Goal: Task Accomplishment & Management: Manage account settings

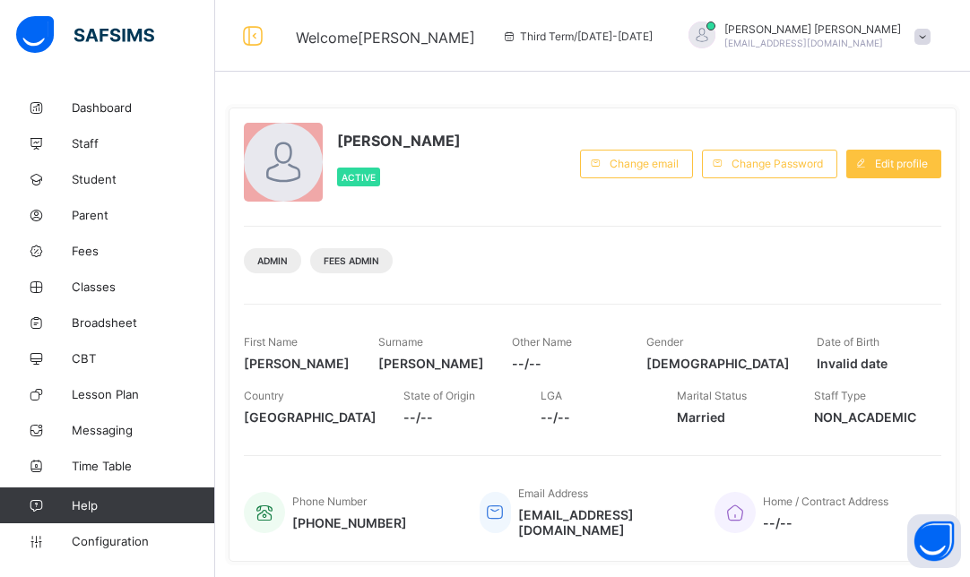
scroll to position [143, 0]
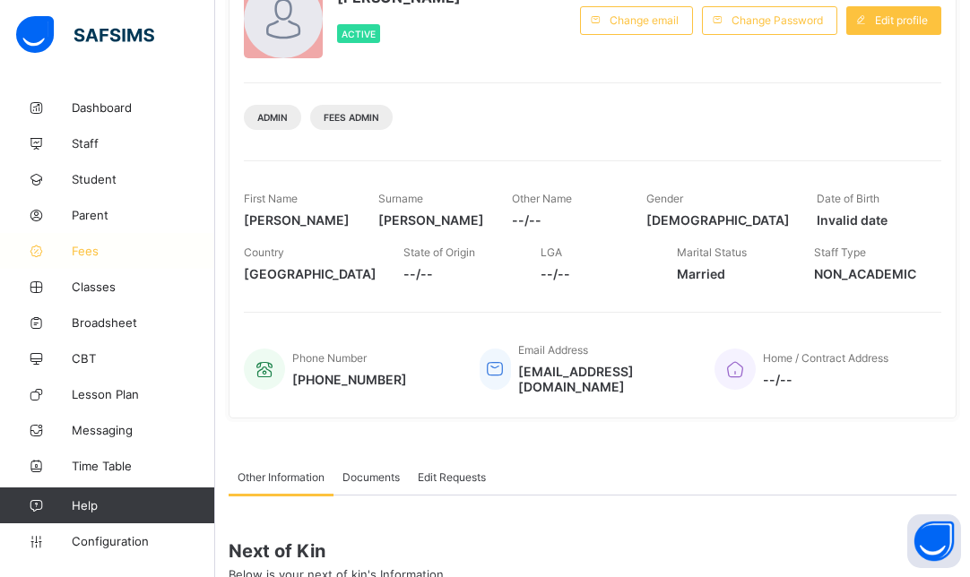
click at [87, 254] on span "Fees" at bounding box center [143, 251] width 143 height 14
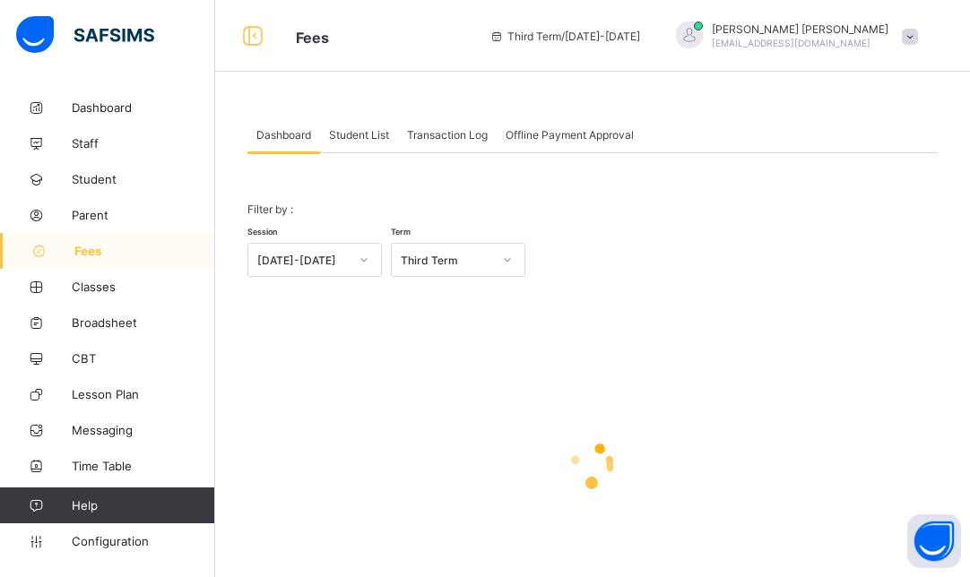
click at [349, 254] on div at bounding box center [364, 260] width 30 height 29
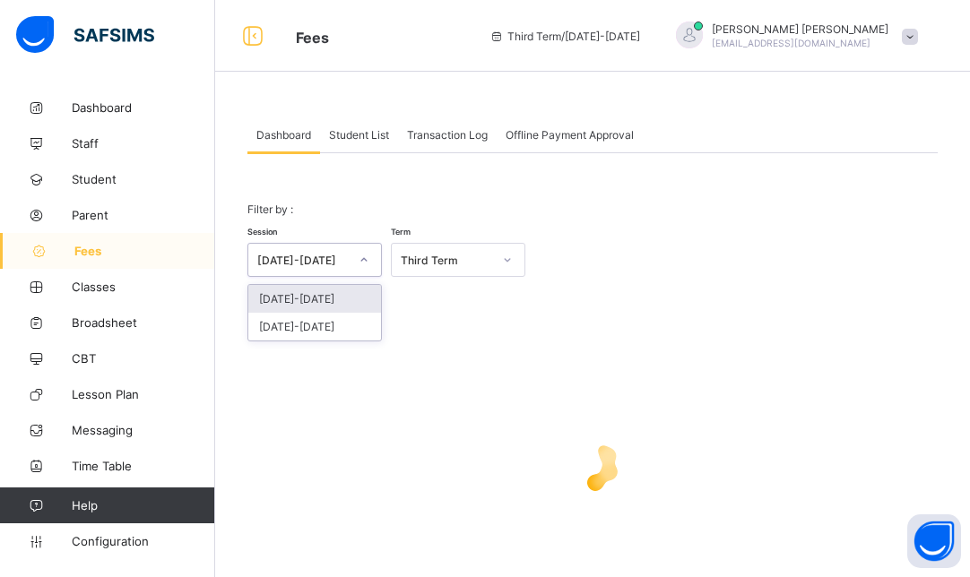
click at [324, 303] on div "[DATE]-[DATE]" at bounding box center [314, 299] width 133 height 28
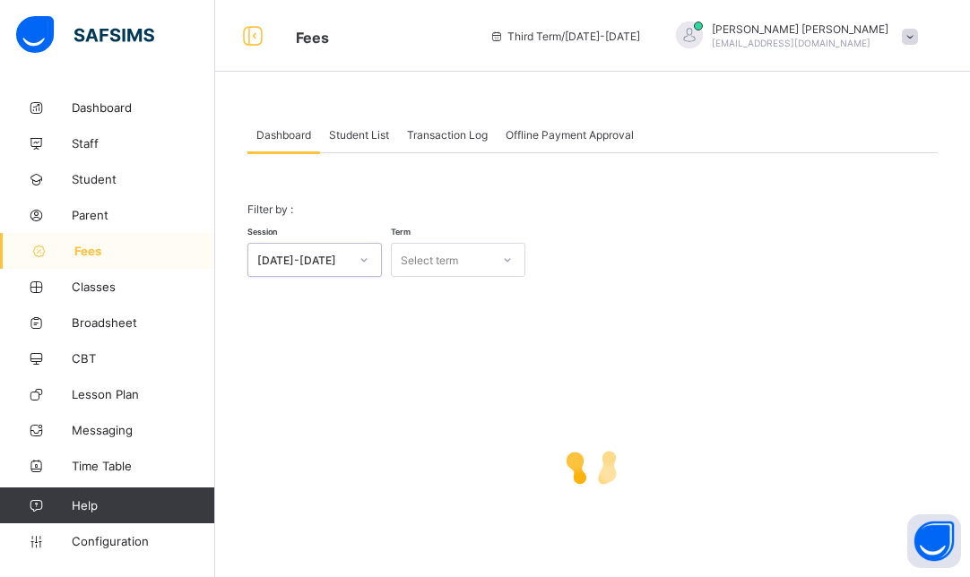
click at [451, 255] on div "Select term" at bounding box center [429, 260] width 57 height 34
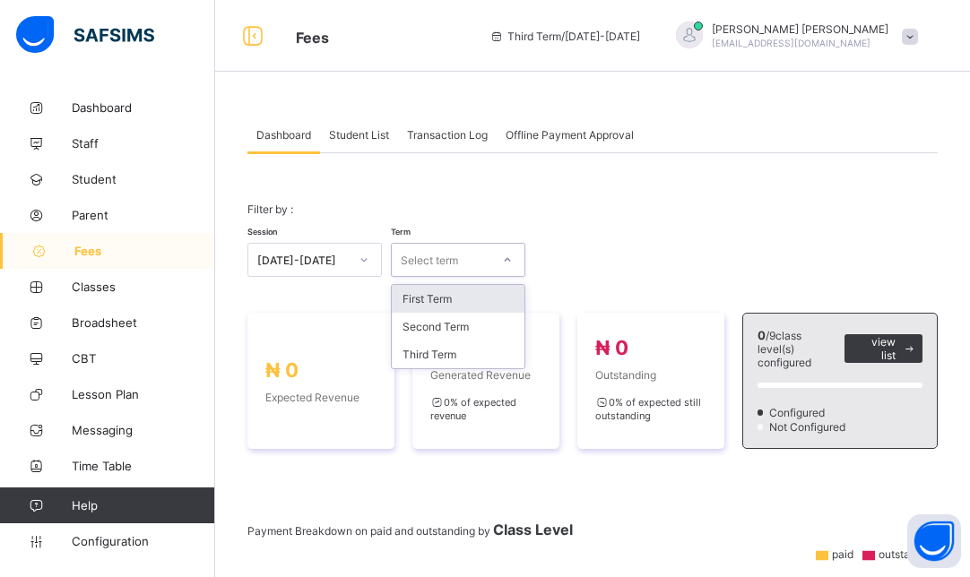
click at [427, 303] on div "First Term" at bounding box center [458, 299] width 133 height 28
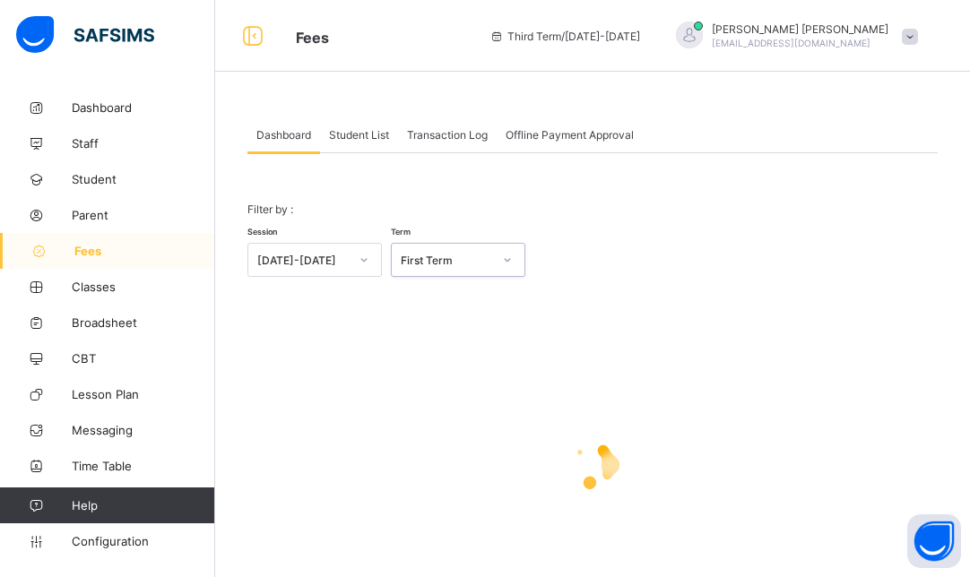
click at [368, 135] on span "Student List" at bounding box center [359, 134] width 60 height 13
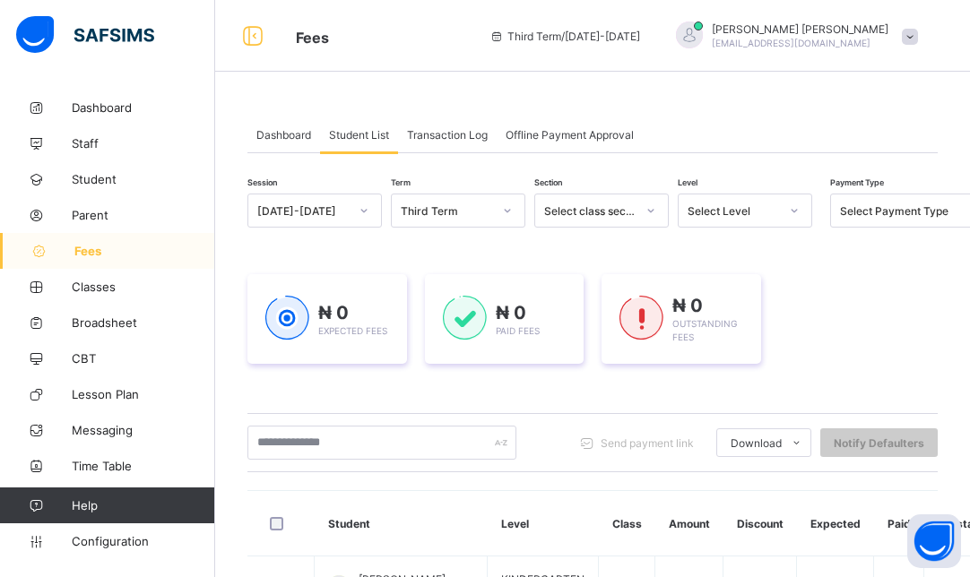
click at [725, 217] on div "Select Level" at bounding box center [727, 210] width 99 height 25
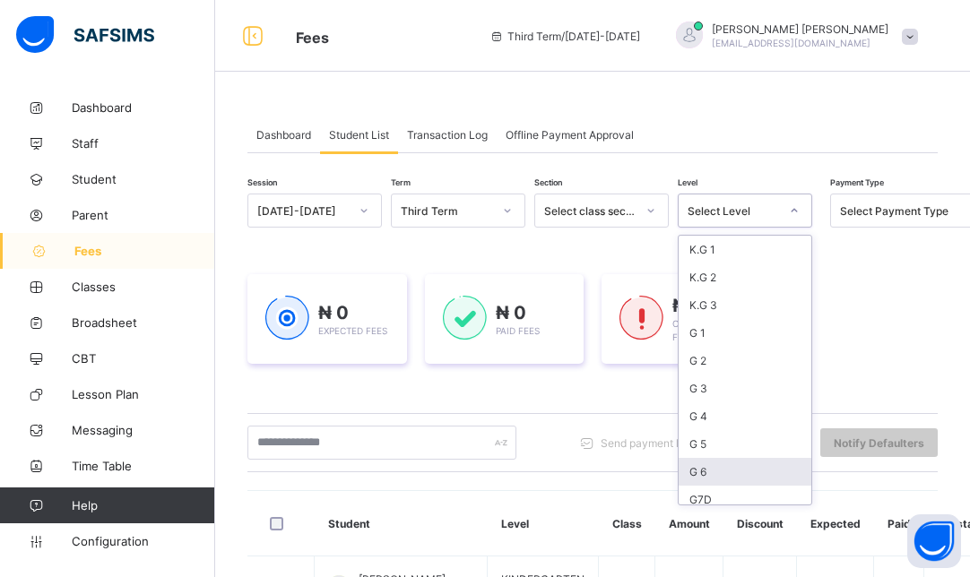
click at [713, 465] on div "G 6" at bounding box center [744, 472] width 133 height 28
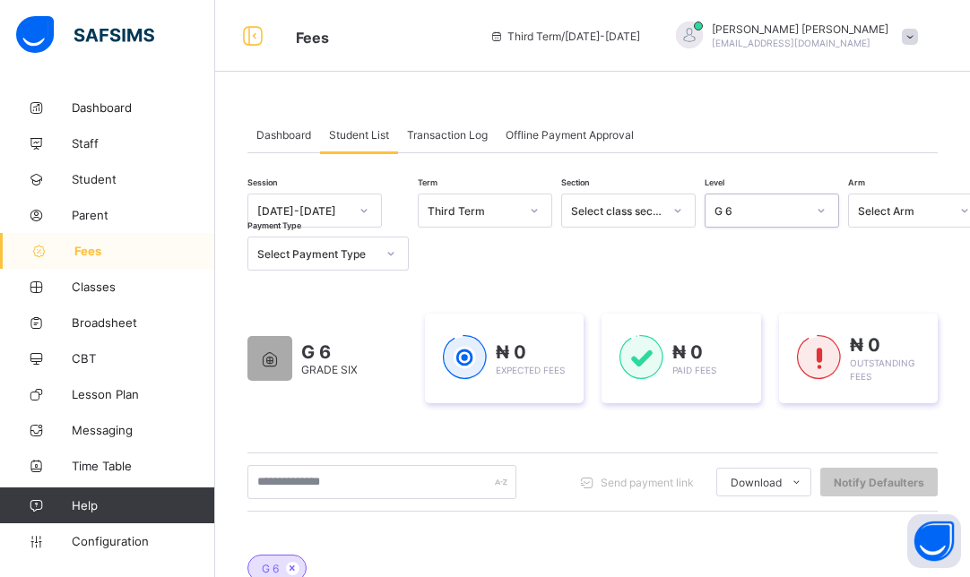
click at [880, 220] on div "Select Arm" at bounding box center [898, 210] width 99 height 25
click at [316, 197] on div "[DATE]-[DATE]" at bounding box center [314, 211] width 134 height 34
click at [308, 246] on div "[DATE]-[DATE]" at bounding box center [314, 250] width 133 height 28
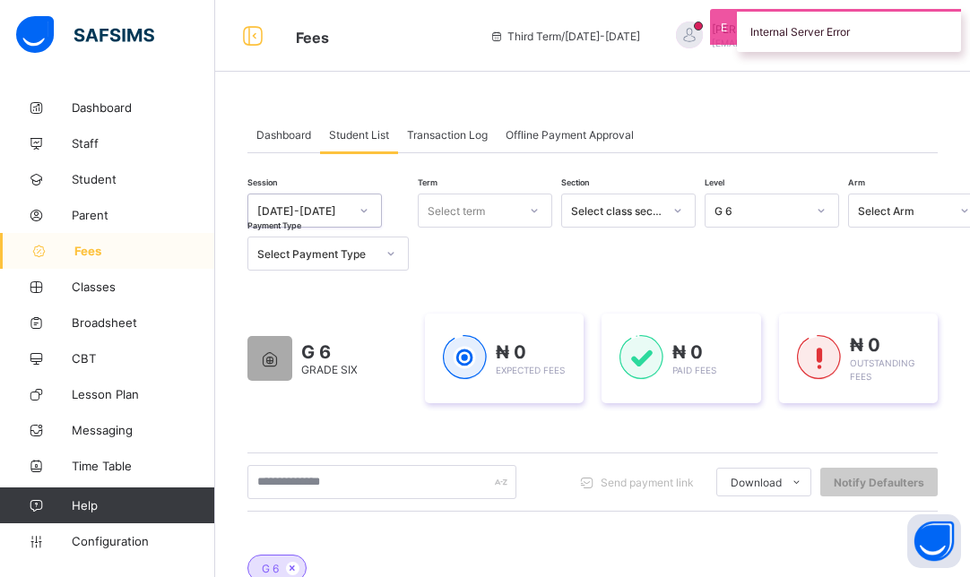
click at [726, 121] on div "Dashboard Student List Transaction Log Offline Payment Approval" at bounding box center [592, 134] width 690 height 37
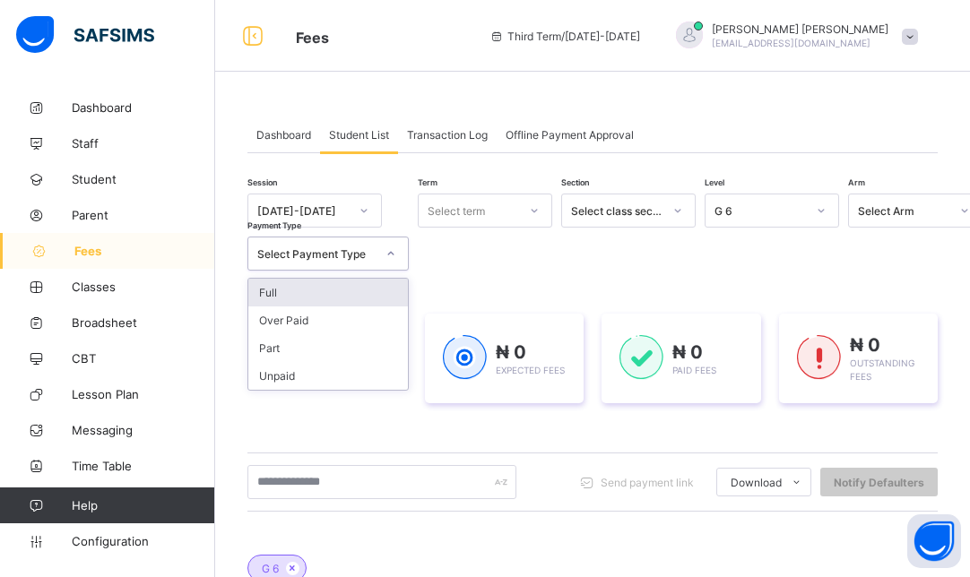
click at [376, 250] on div at bounding box center [390, 253] width 30 height 29
click at [341, 290] on div "Full" at bounding box center [328, 293] width 160 height 28
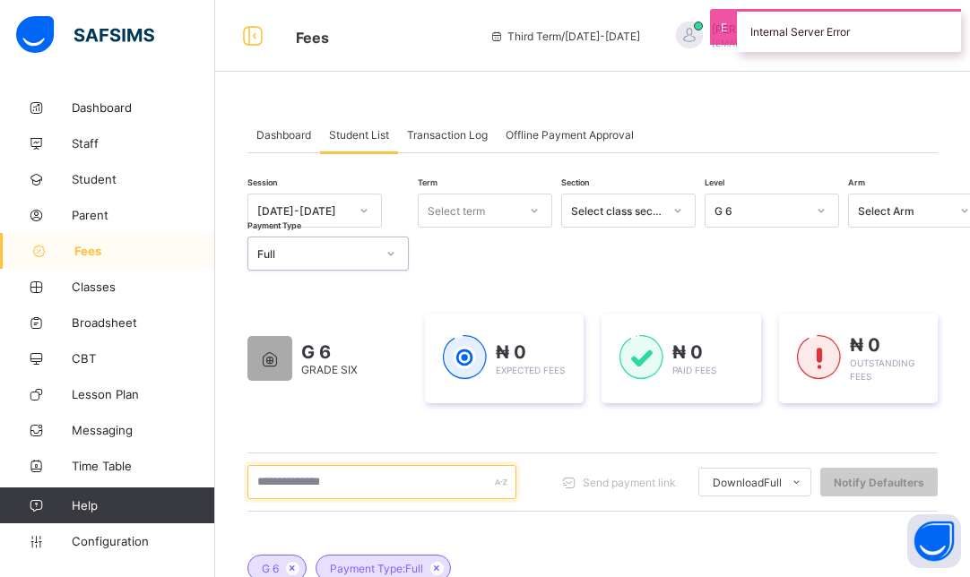
click at [431, 467] on input "text" at bounding box center [381, 482] width 269 height 34
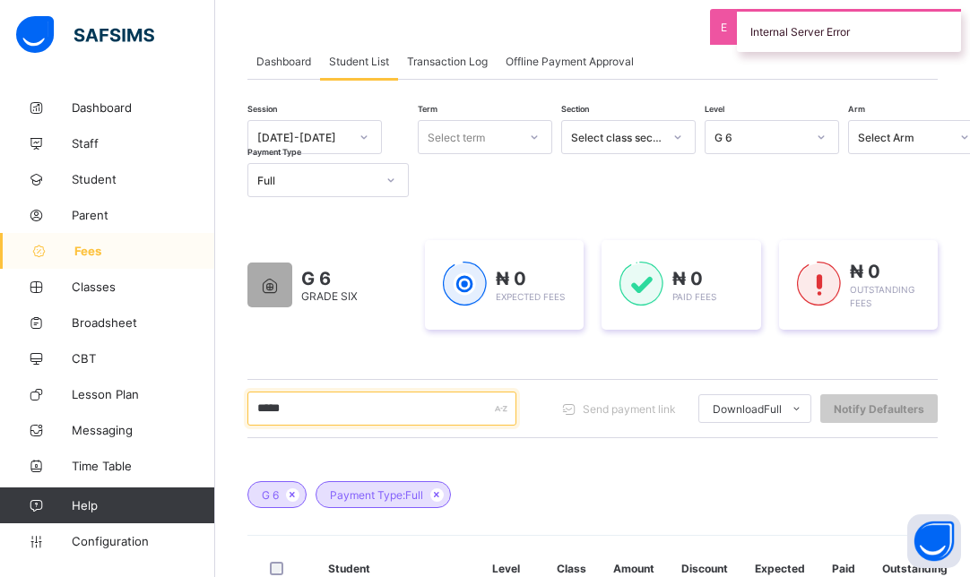
scroll to position [108, 0]
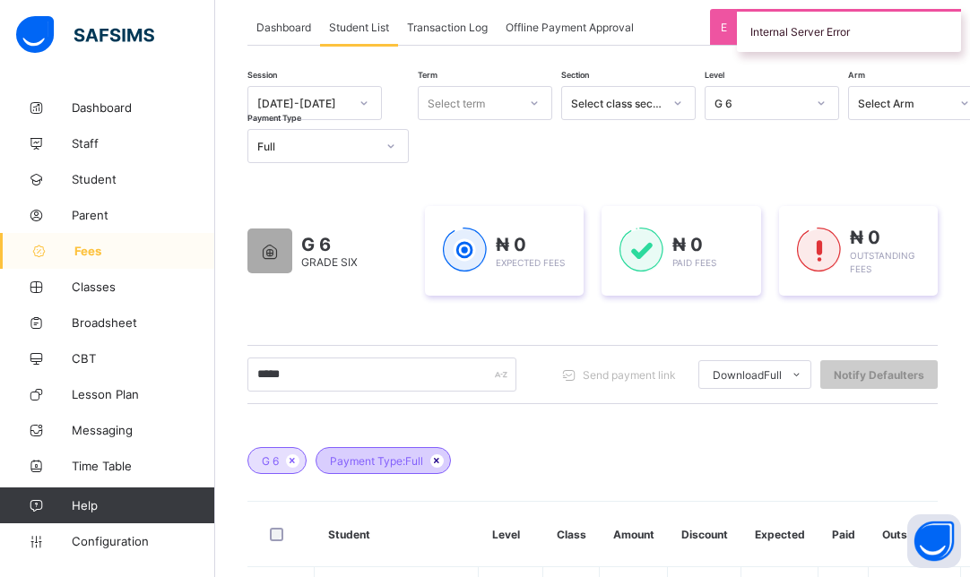
click at [442, 461] on icon at bounding box center [436, 460] width 15 height 11
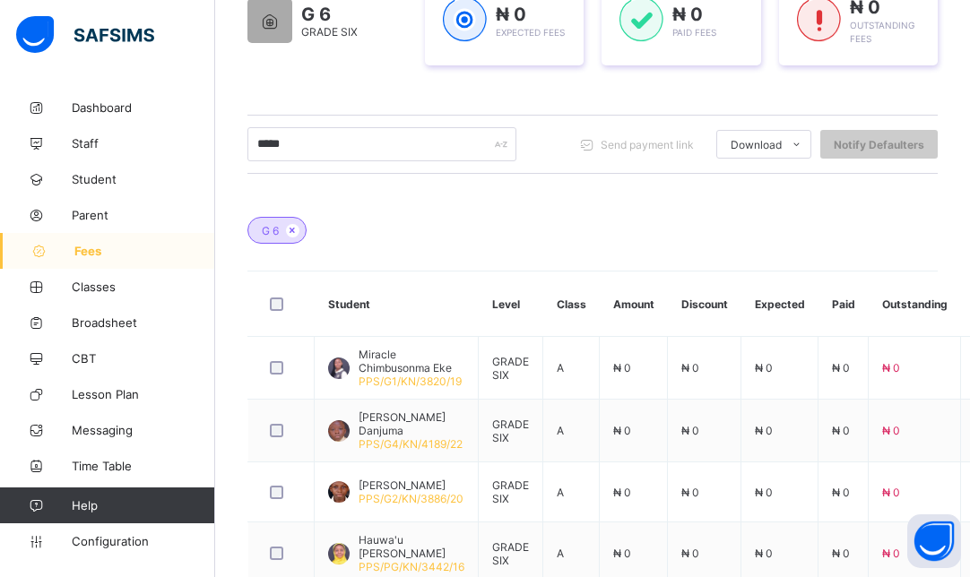
scroll to position [307, 0]
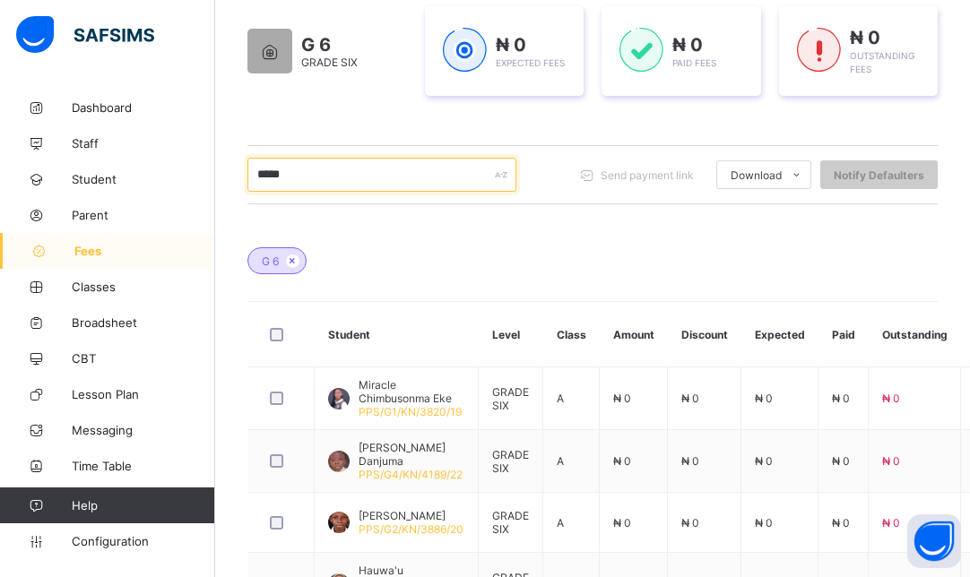
click at [348, 173] on input "*****" at bounding box center [381, 175] width 269 height 34
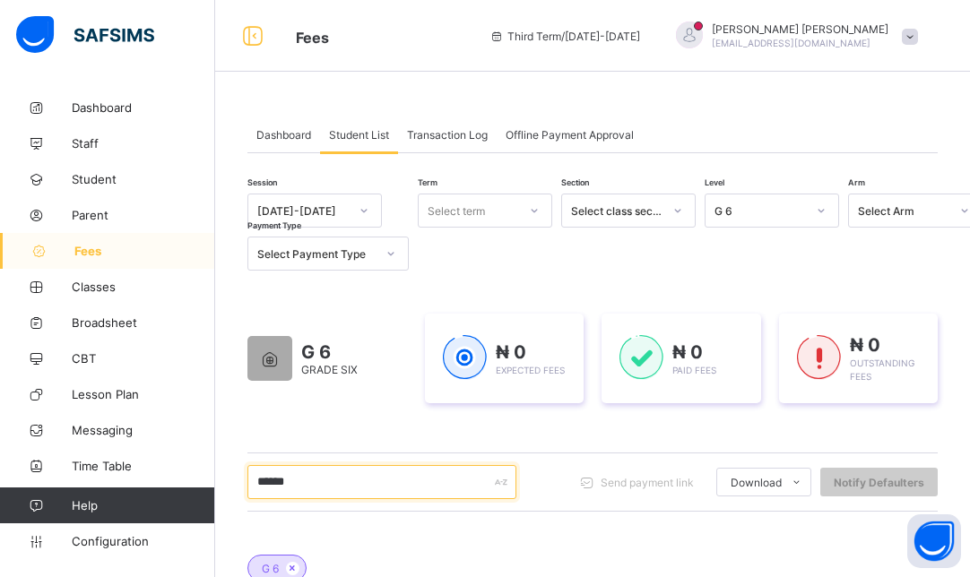
type input "******"
click at [473, 217] on div "Select term" at bounding box center [455, 211] width 57 height 34
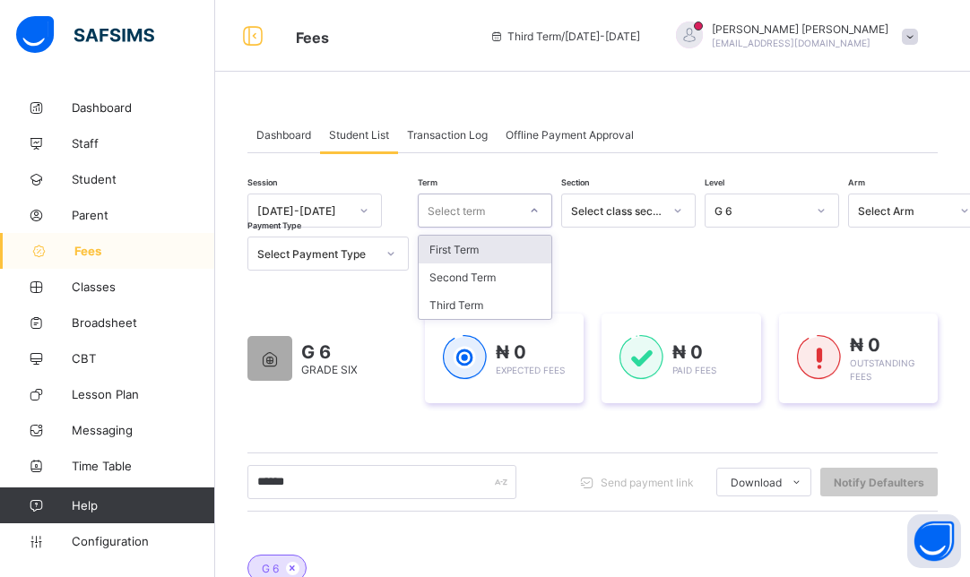
click at [470, 249] on div "First Term" at bounding box center [484, 250] width 133 height 28
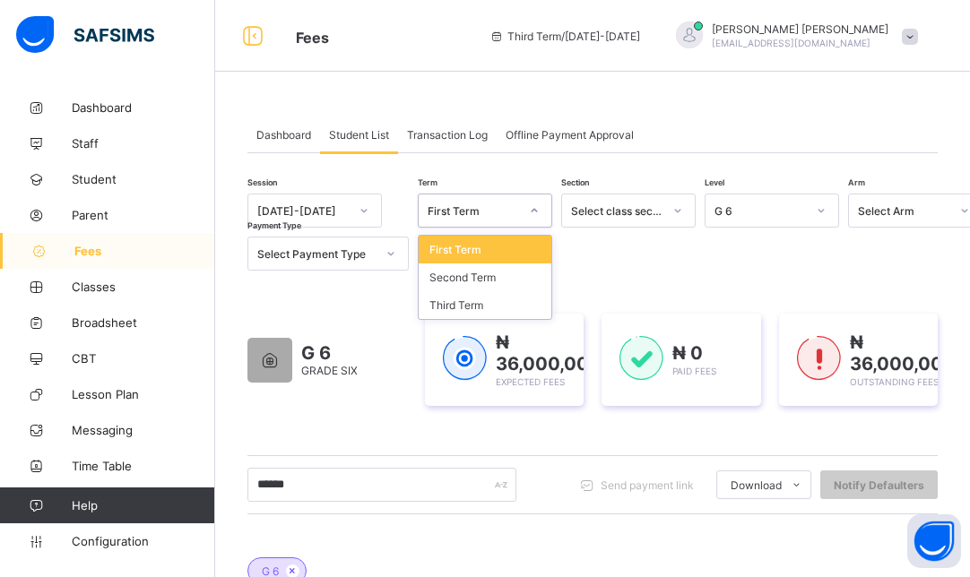
click at [616, 415] on div "G 6 GRADE SIX ₦ 36,000,000 Expected Fees ₦ 0 Paid Fees ₦ 36,000,000 Outstanding…" at bounding box center [592, 360] width 690 height 146
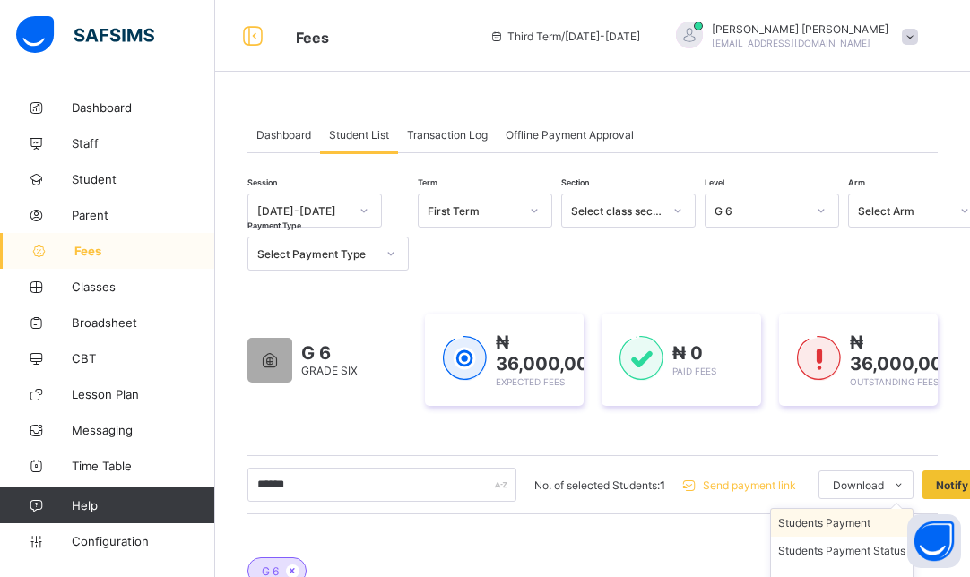
click at [855, 524] on li "Students Payment" at bounding box center [842, 523] width 142 height 28
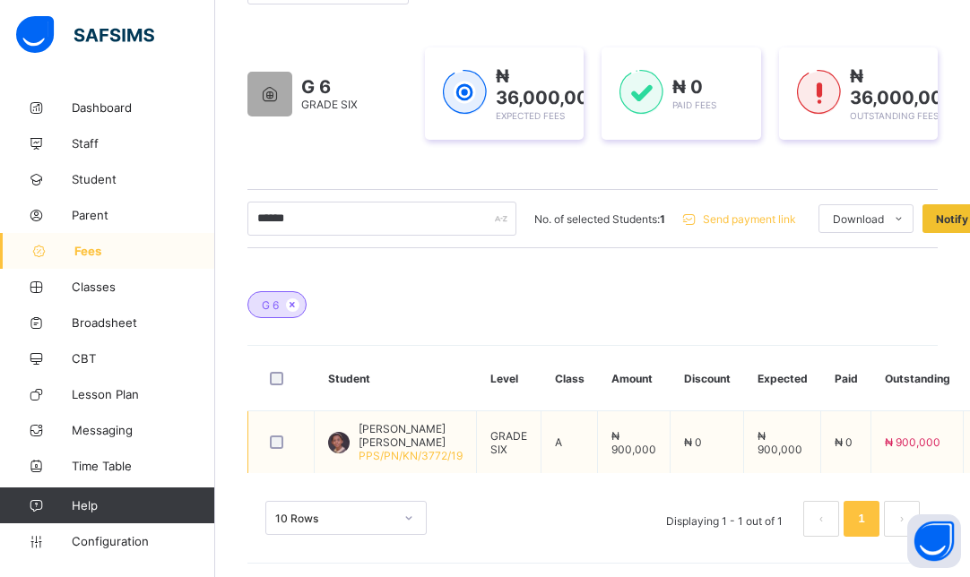
click at [376, 434] on span "[PERSON_NAME] [PERSON_NAME]" at bounding box center [410, 435] width 104 height 27
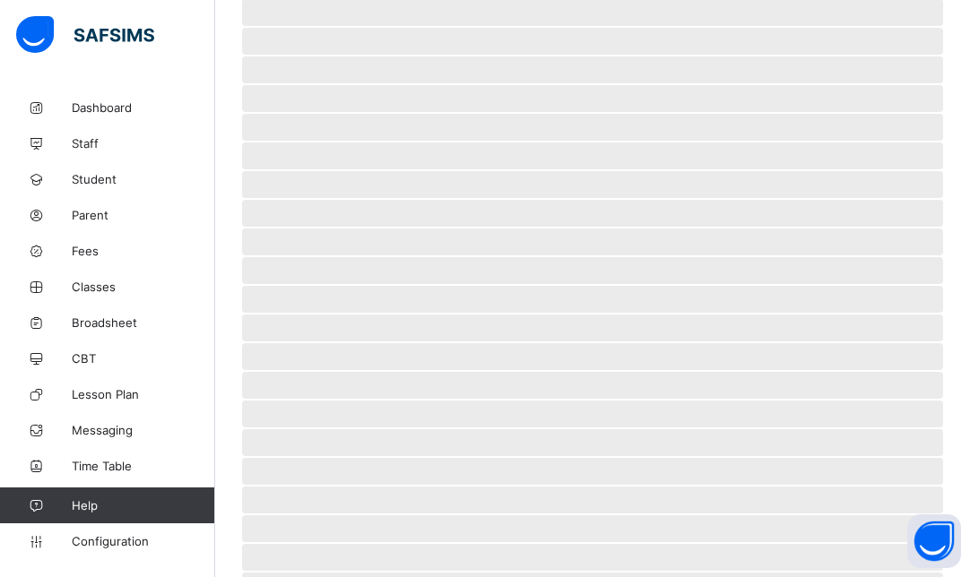
click at [376, 434] on span "‌" at bounding box center [592, 442] width 701 height 27
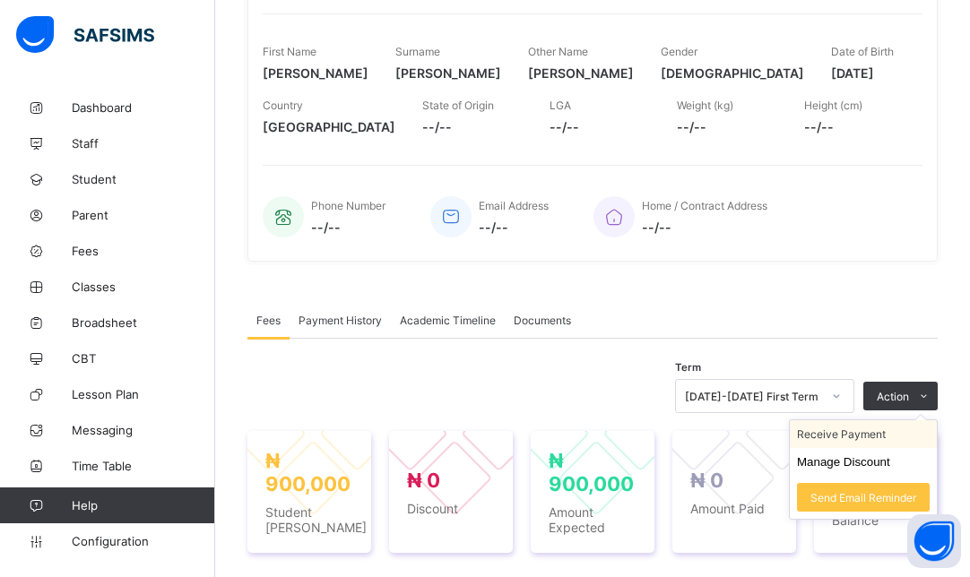
click at [884, 431] on li "Receive Payment" at bounding box center [862, 434] width 147 height 28
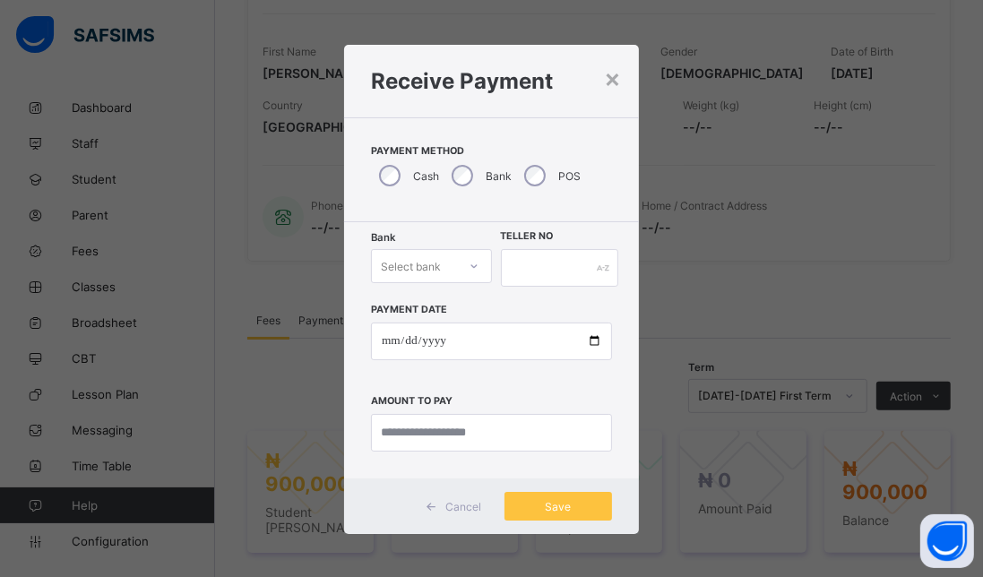
click at [459, 266] on div at bounding box center [474, 266] width 30 height 29
click at [447, 307] on div "Zenith Bank - Prime College Kano" at bounding box center [431, 318] width 119 height 55
click at [531, 276] on input "text" at bounding box center [560, 268] width 118 height 38
type input "*****"
click at [379, 346] on input "date" at bounding box center [491, 342] width 241 height 38
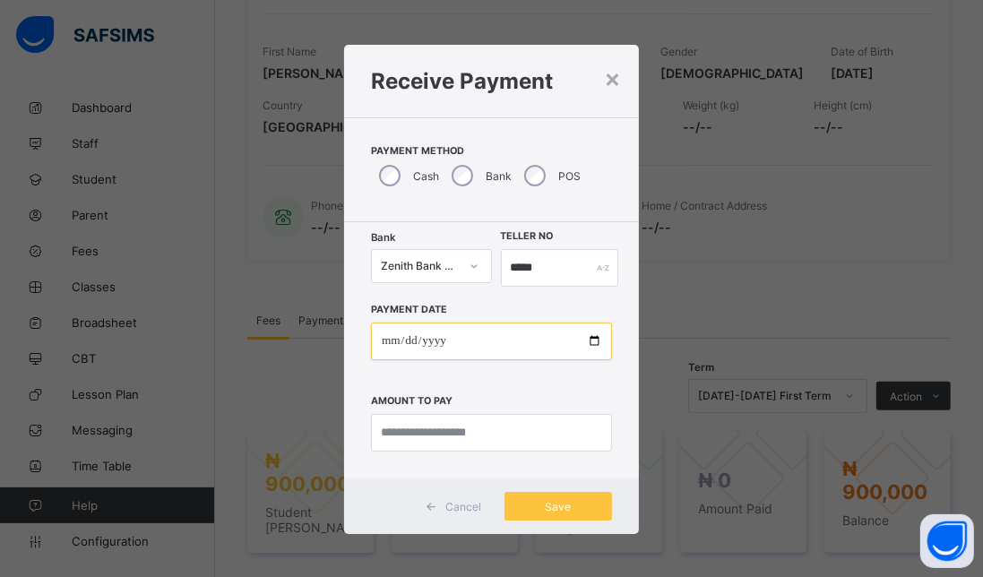
type input "**********"
click at [400, 442] on input "currency" at bounding box center [491, 433] width 241 height 38
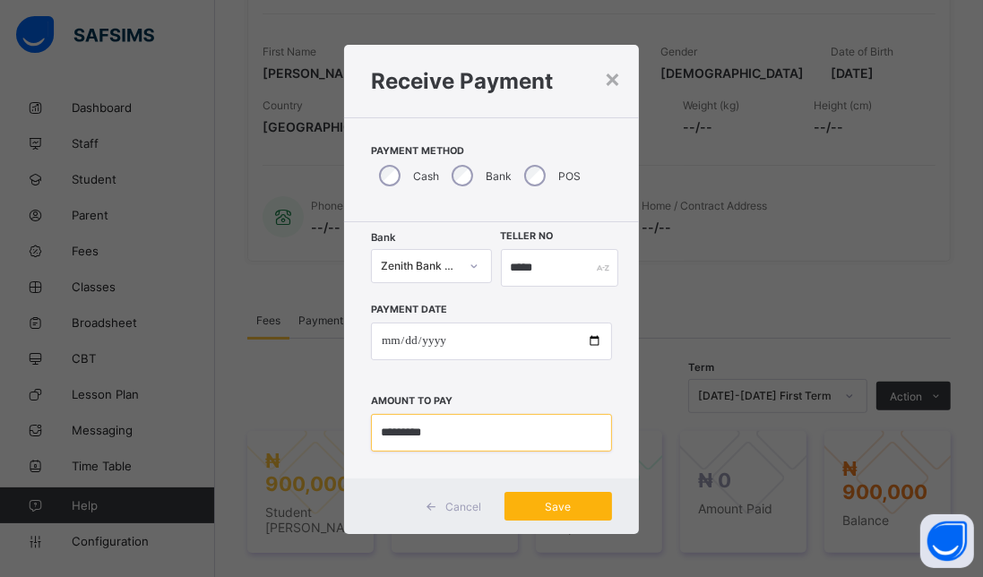
type input "*********"
click at [573, 513] on div "Save" at bounding box center [559, 506] width 108 height 29
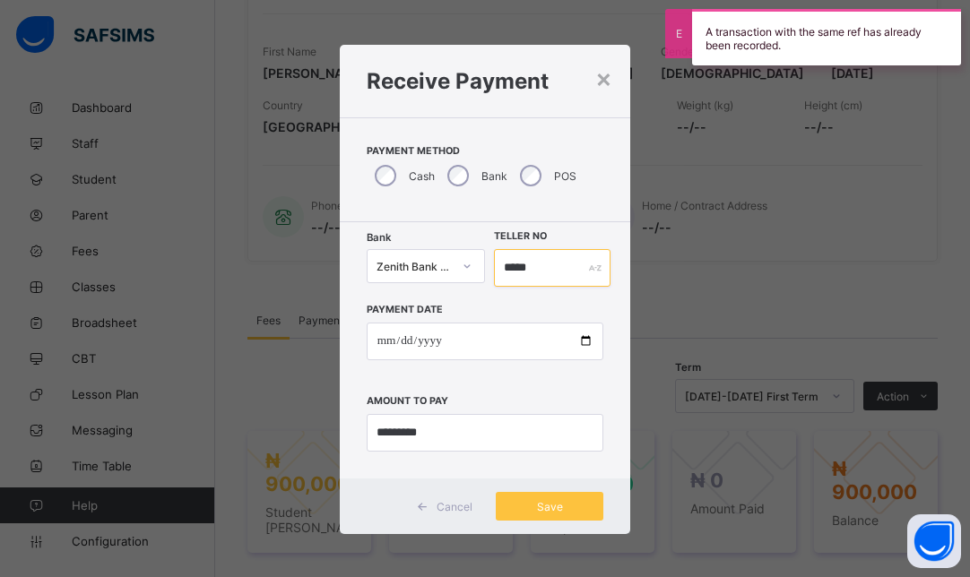
click at [551, 271] on input "*****" at bounding box center [552, 268] width 116 height 38
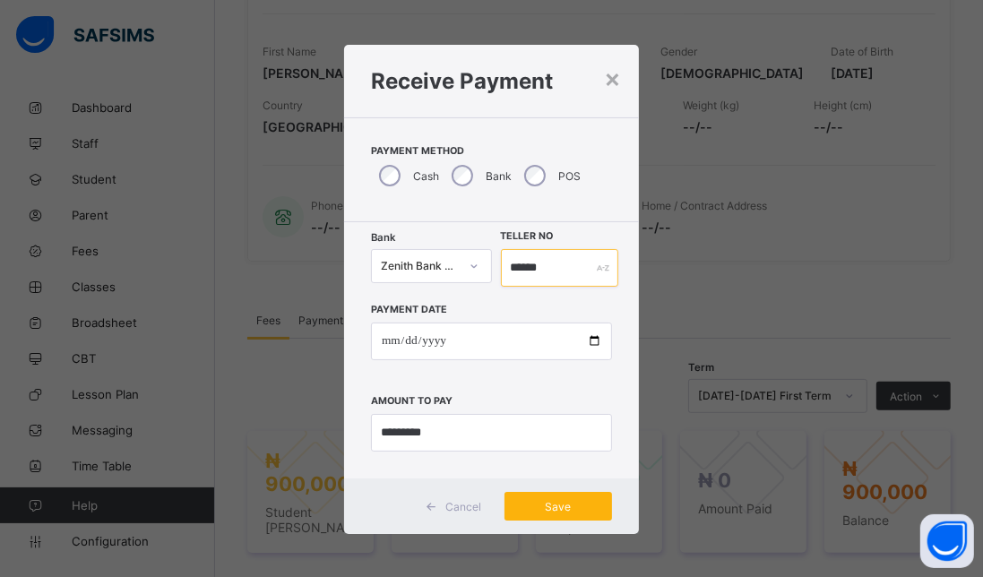
type input "******"
click at [556, 514] on div "Save" at bounding box center [559, 506] width 108 height 29
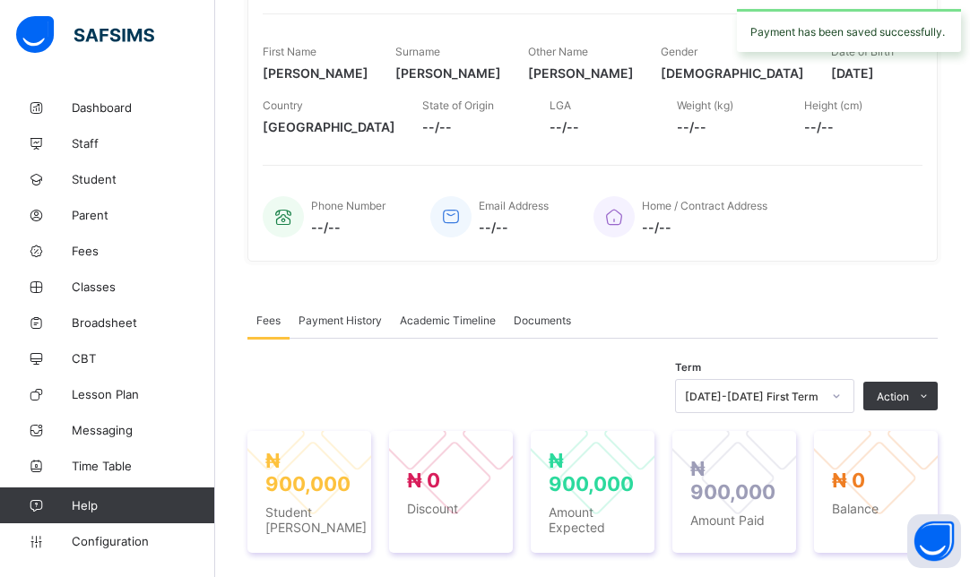
scroll to position [590, 0]
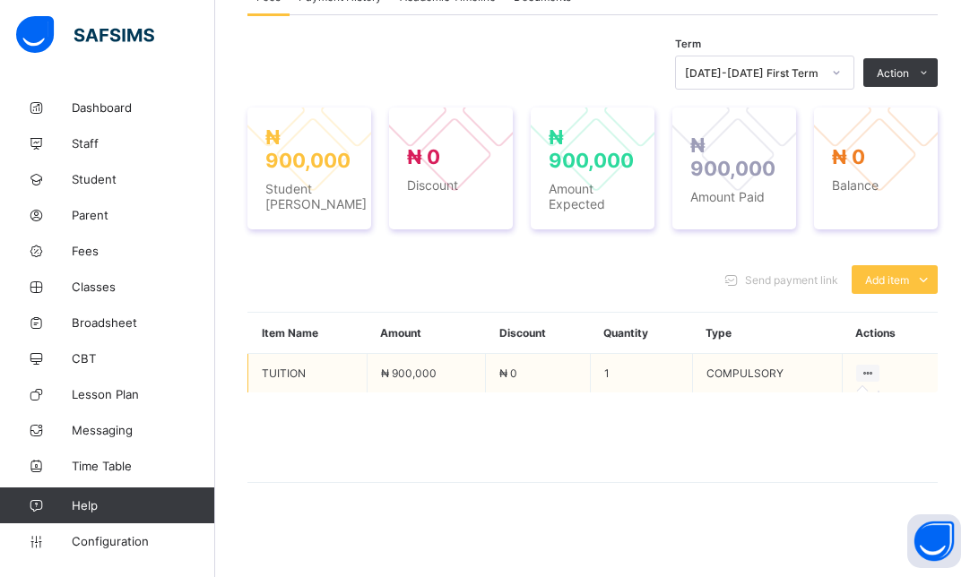
click at [876, 367] on icon at bounding box center [867, 373] width 15 height 13
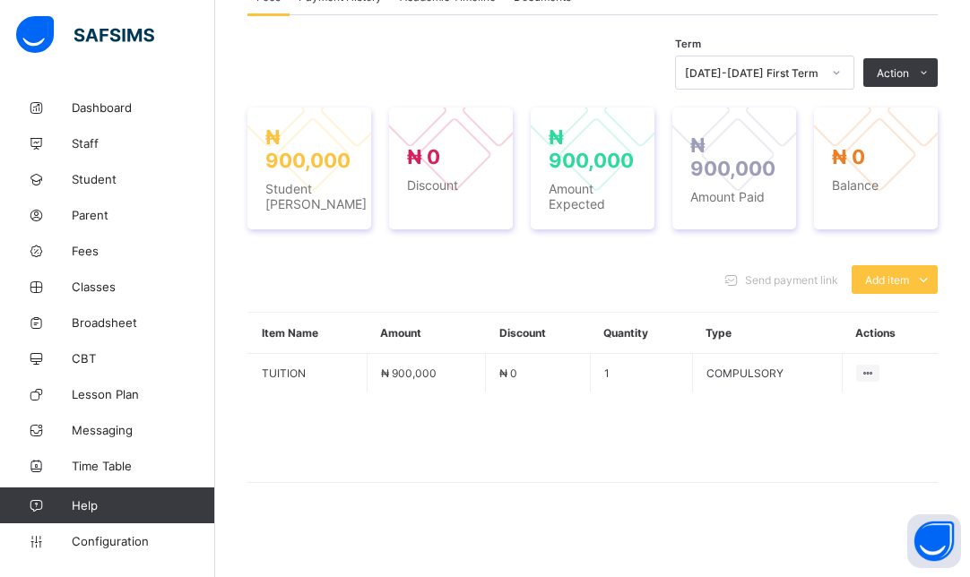
click at [720, 416] on span at bounding box center [592, 438] width 690 height 90
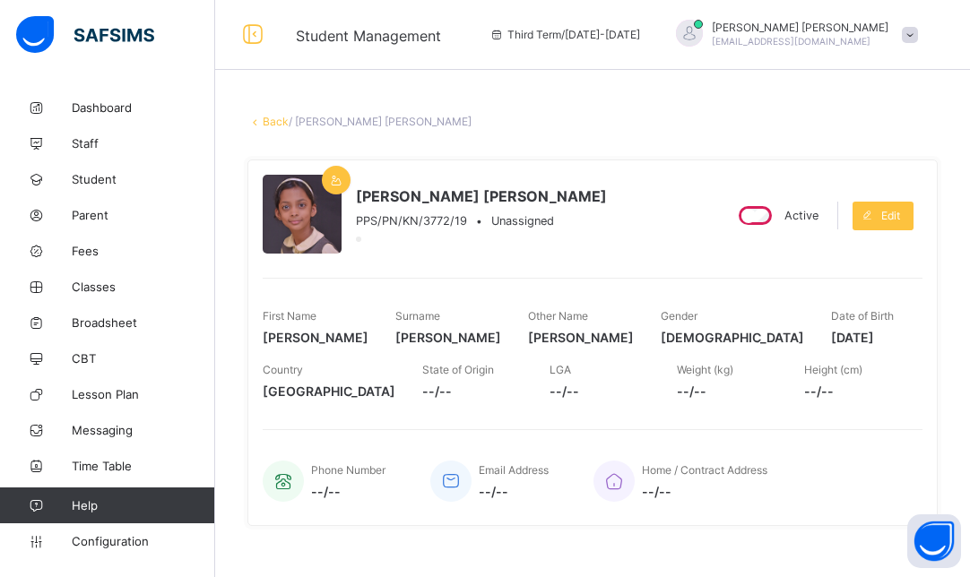
scroll to position [0, 0]
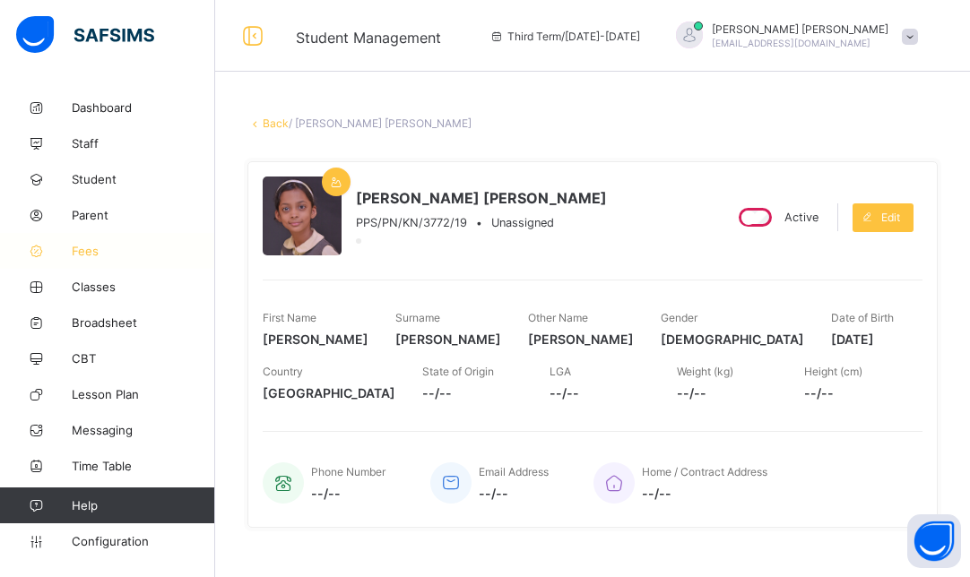
click at [73, 246] on span "Fees" at bounding box center [143, 251] width 143 height 14
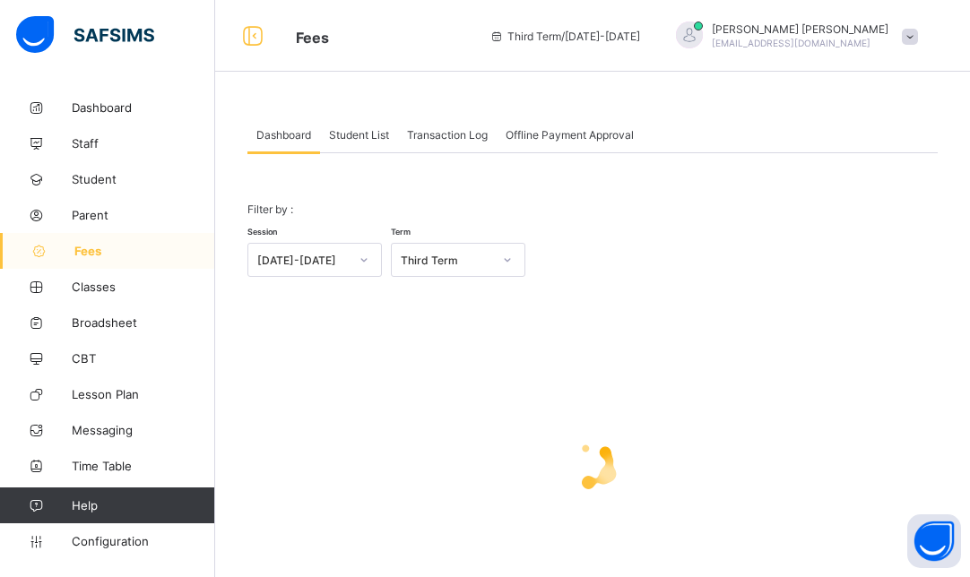
click at [330, 263] on div "[DATE]-[DATE]" at bounding box center [302, 260] width 91 height 13
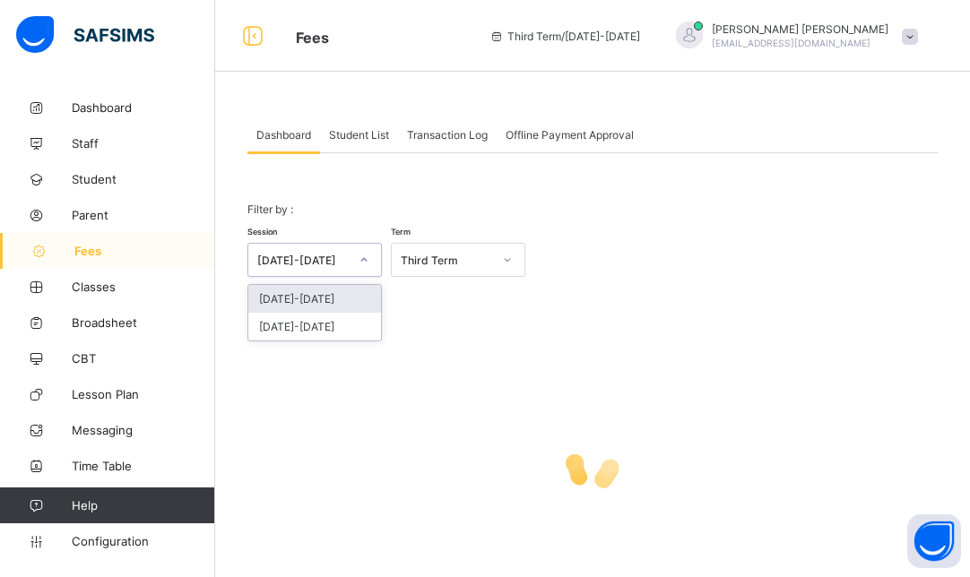
click at [317, 301] on div "[DATE]-[DATE]" at bounding box center [314, 299] width 133 height 28
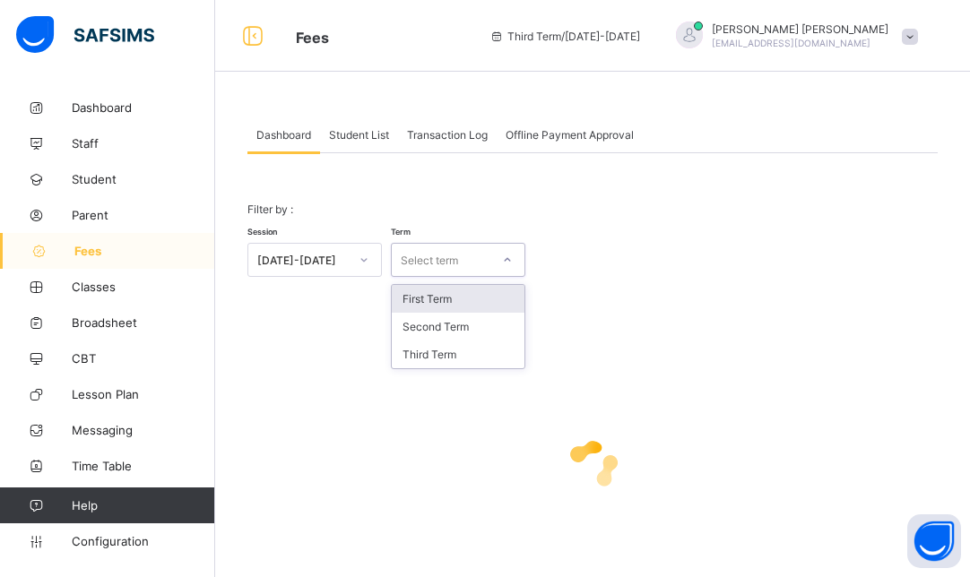
click at [429, 263] on div "Select term" at bounding box center [429, 260] width 57 height 34
click at [439, 295] on div "First Term" at bounding box center [458, 299] width 133 height 28
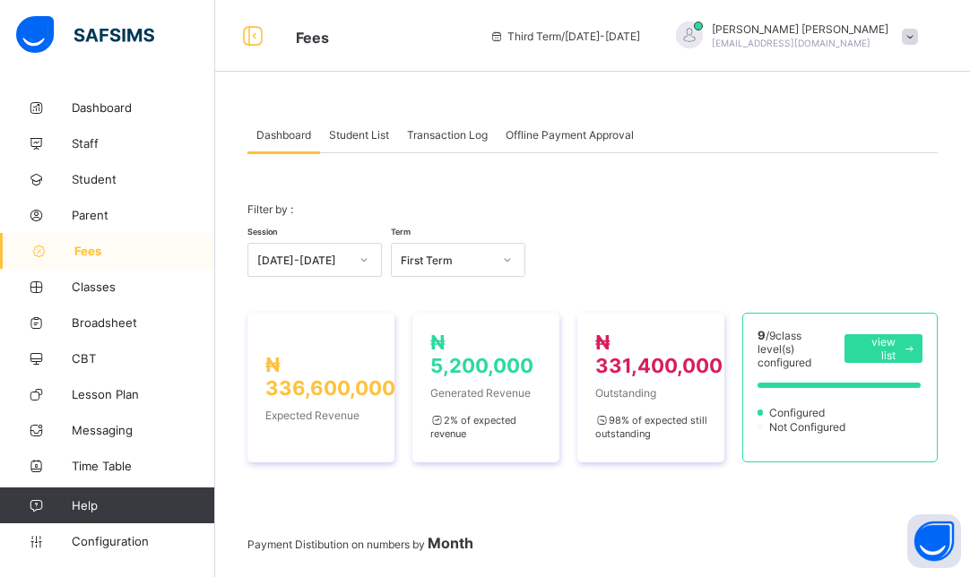
click at [352, 136] on span "Student List" at bounding box center [359, 134] width 60 height 13
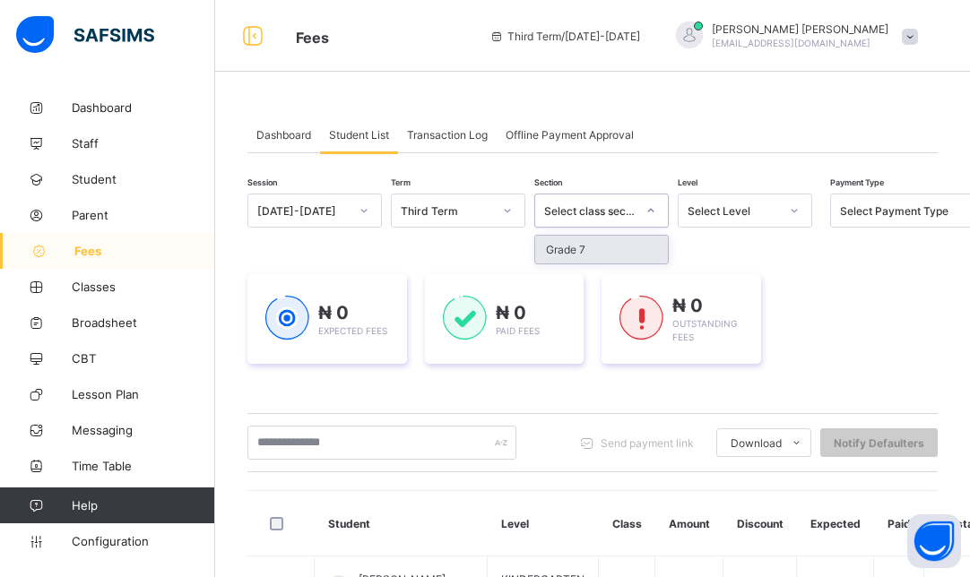
click at [632, 210] on div "Select class section" at bounding box center [589, 210] width 91 height 13
click at [720, 208] on div "Select Level" at bounding box center [732, 210] width 91 height 13
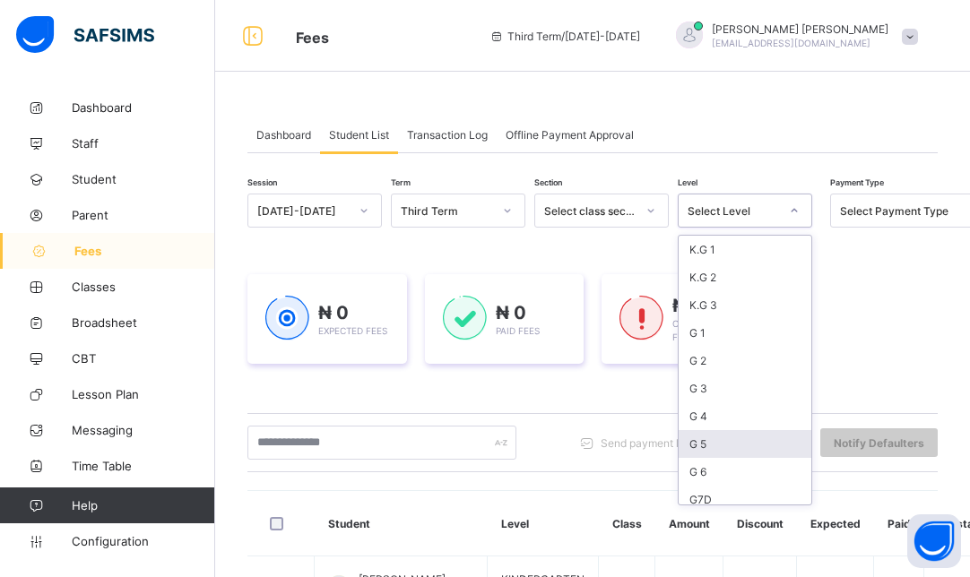
click at [710, 441] on div "G 5" at bounding box center [744, 444] width 133 height 28
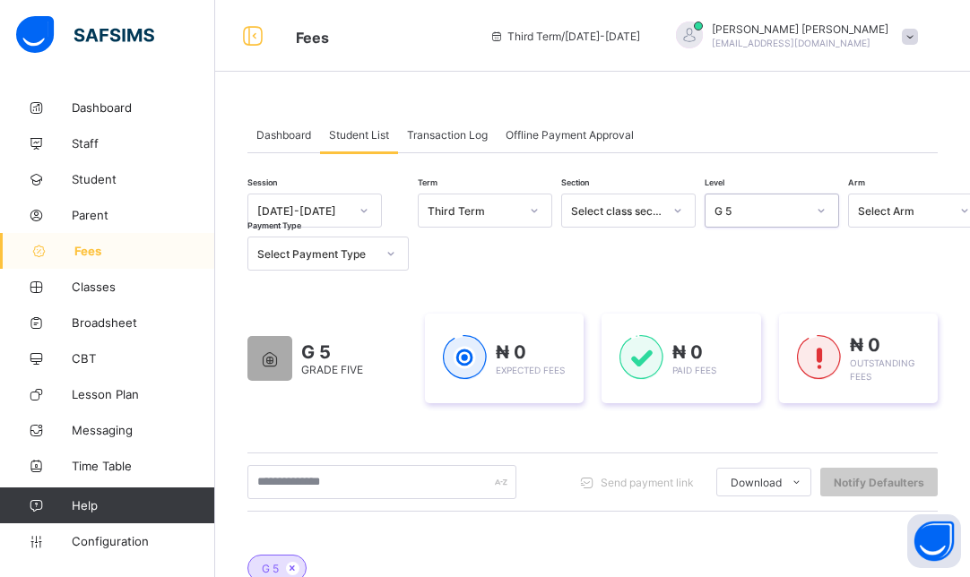
click at [354, 254] on div "Select Payment Type" at bounding box center [316, 253] width 118 height 13
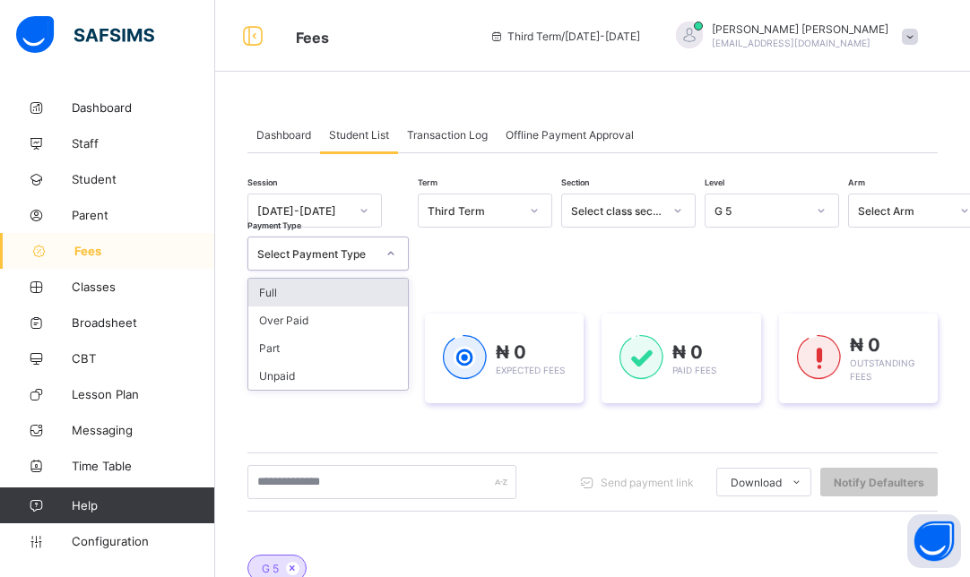
click at [323, 290] on div "Full" at bounding box center [328, 293] width 160 height 28
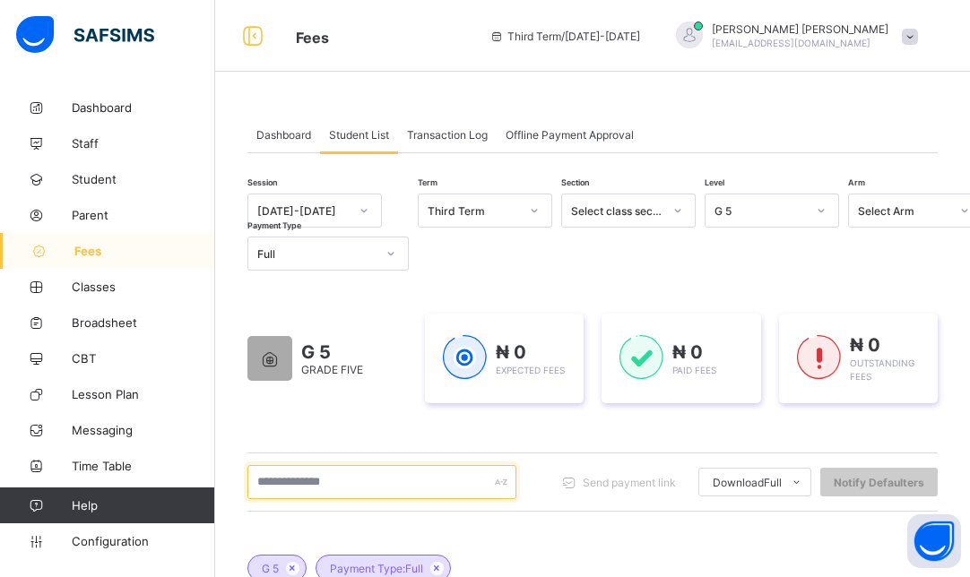
click at [392, 482] on input "text" at bounding box center [381, 482] width 269 height 34
type input "******"
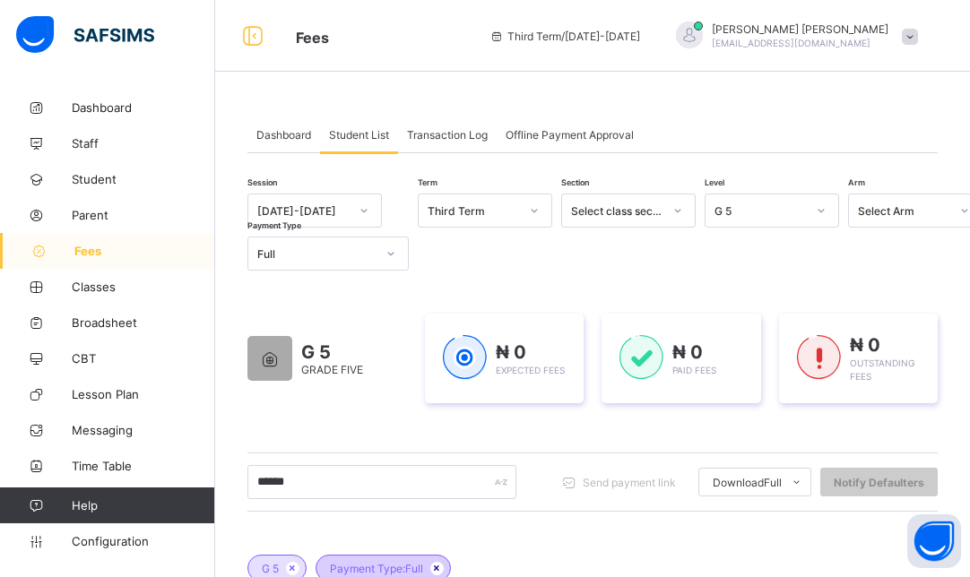
click at [444, 565] on icon at bounding box center [436, 568] width 15 height 11
click at [651, 206] on div "Select class section" at bounding box center [616, 210] width 91 height 13
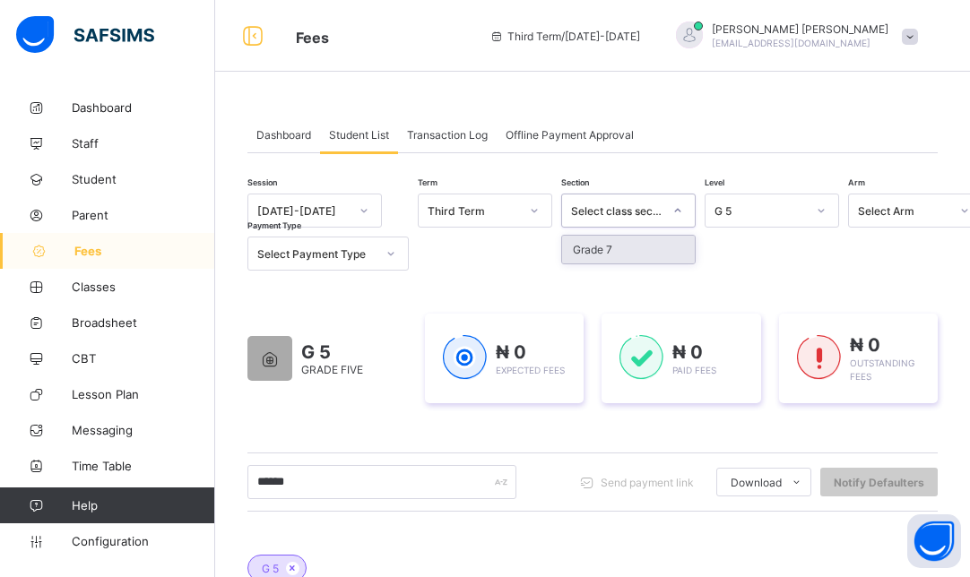
click at [651, 206] on div "Select class section" at bounding box center [616, 210] width 91 height 13
click at [335, 204] on div "[DATE]-[DATE]" at bounding box center [302, 210] width 91 height 13
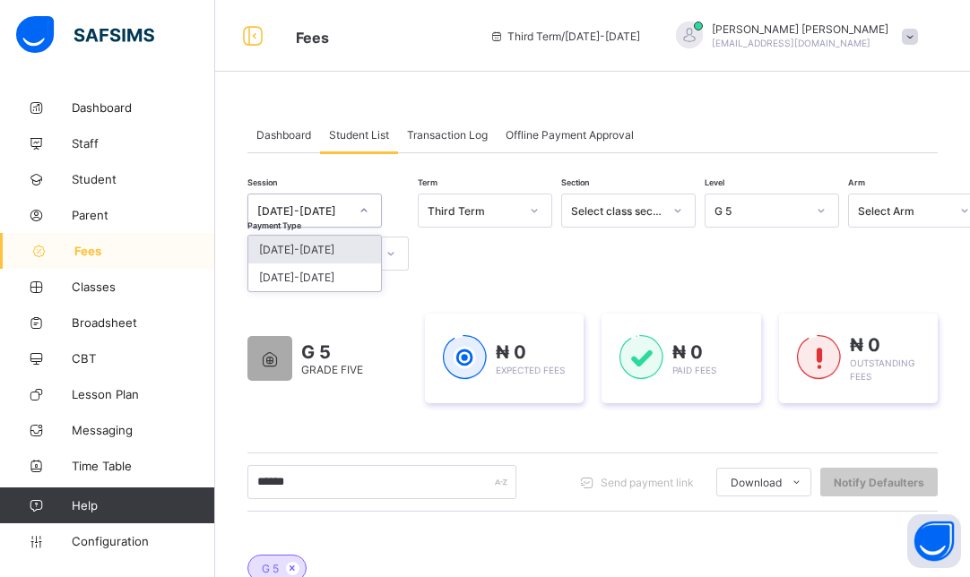
click at [323, 250] on div "[DATE]-[DATE]" at bounding box center [314, 250] width 133 height 28
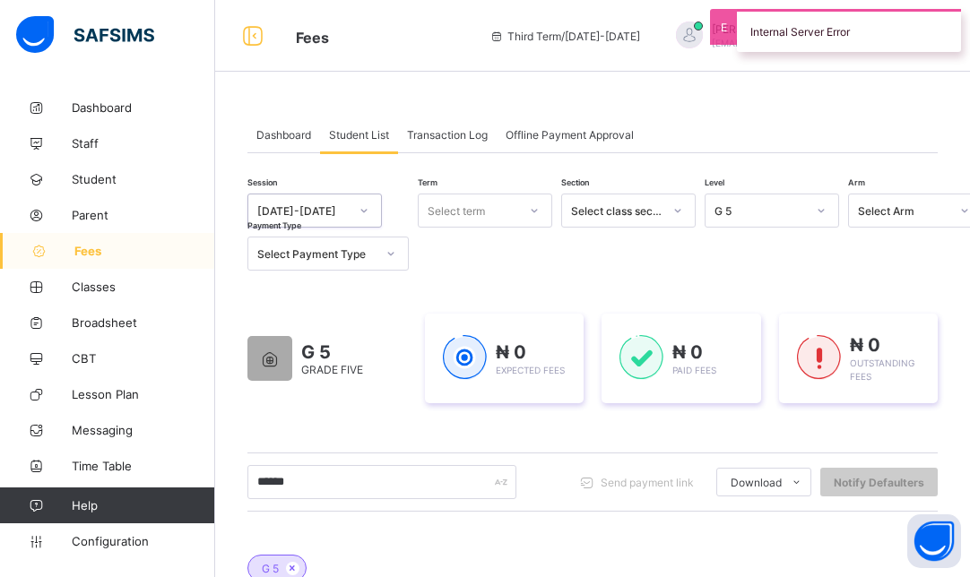
click at [450, 221] on div "Select term" at bounding box center [455, 211] width 57 height 34
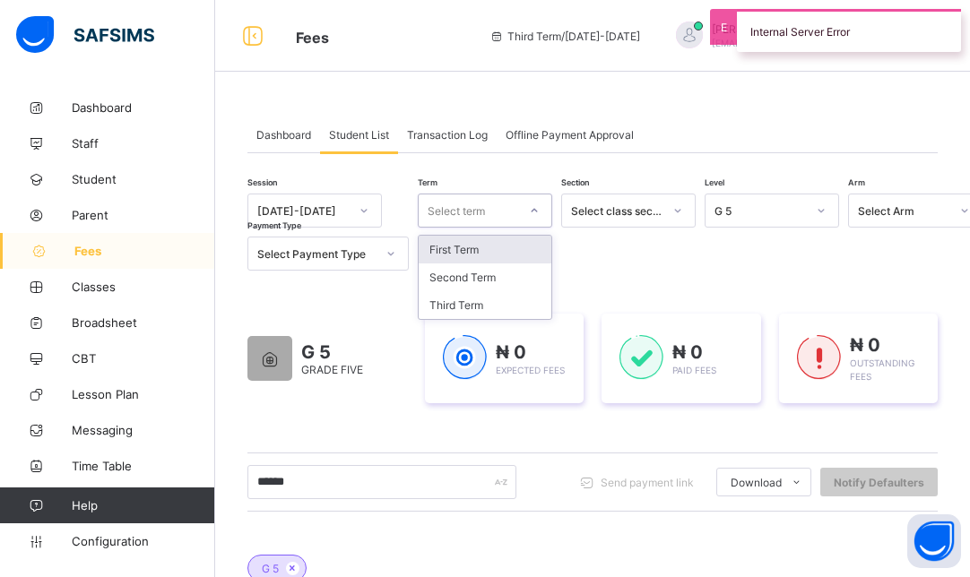
click at [452, 242] on div "First Term" at bounding box center [484, 250] width 133 height 28
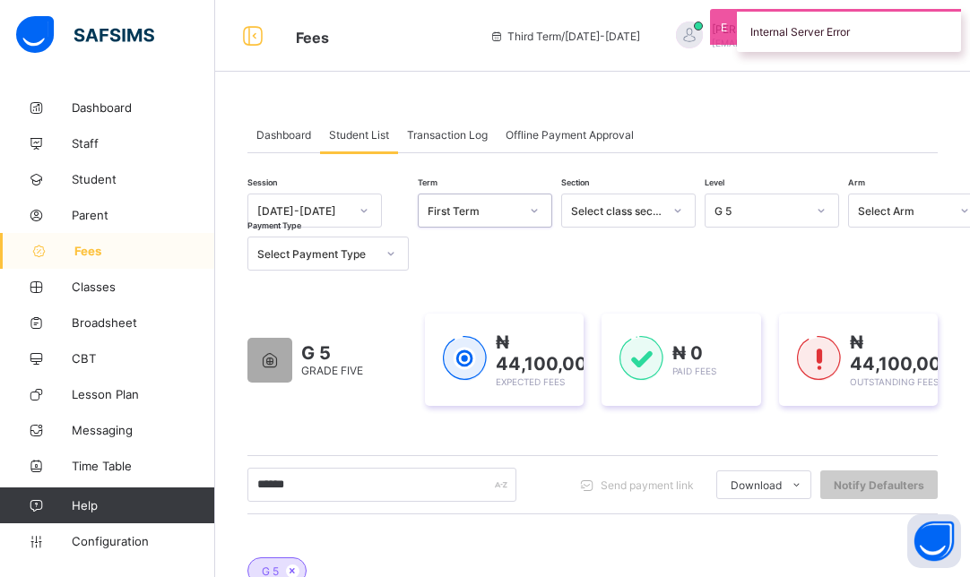
scroll to position [327, 0]
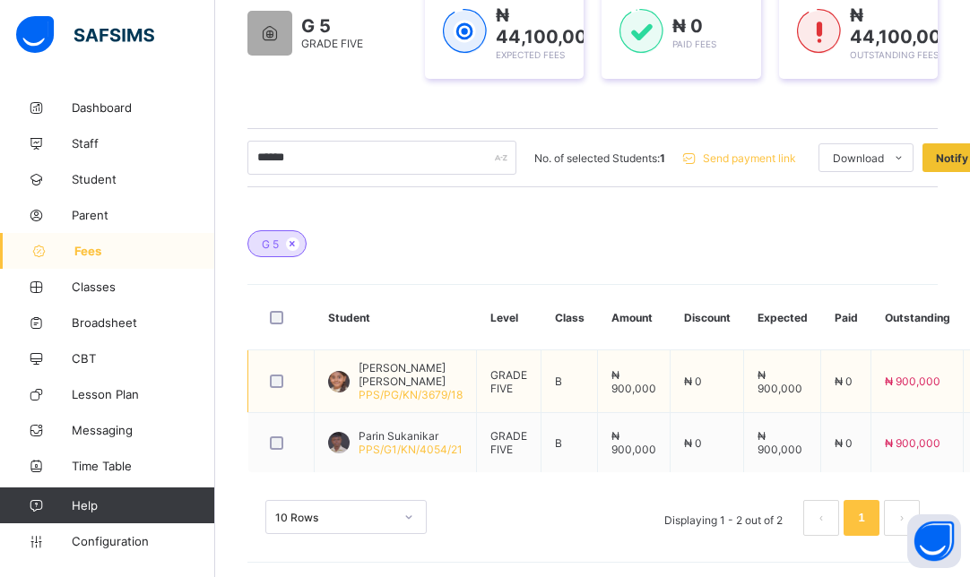
click at [384, 375] on span "[PERSON_NAME] [PERSON_NAME]" at bounding box center [410, 374] width 104 height 27
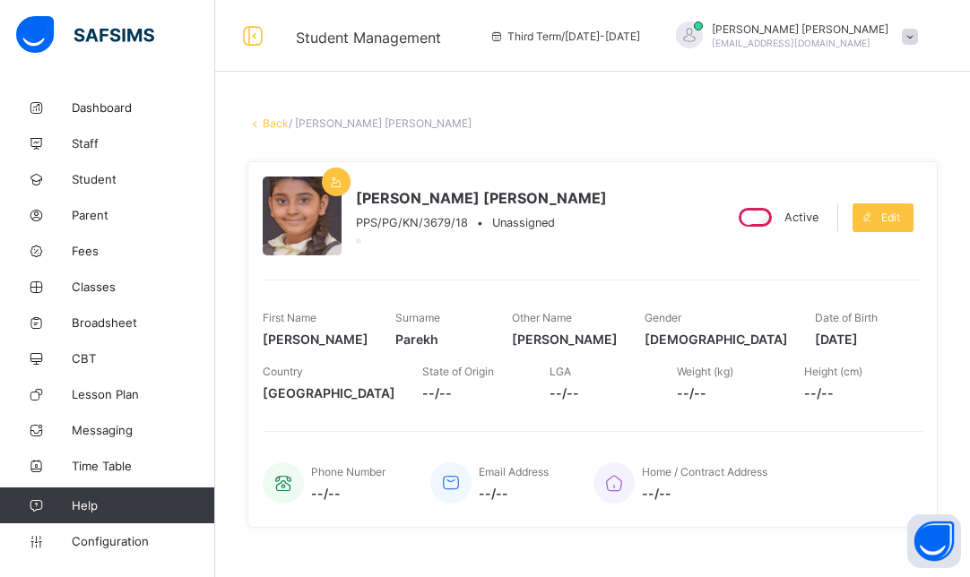
scroll to position [505, 0]
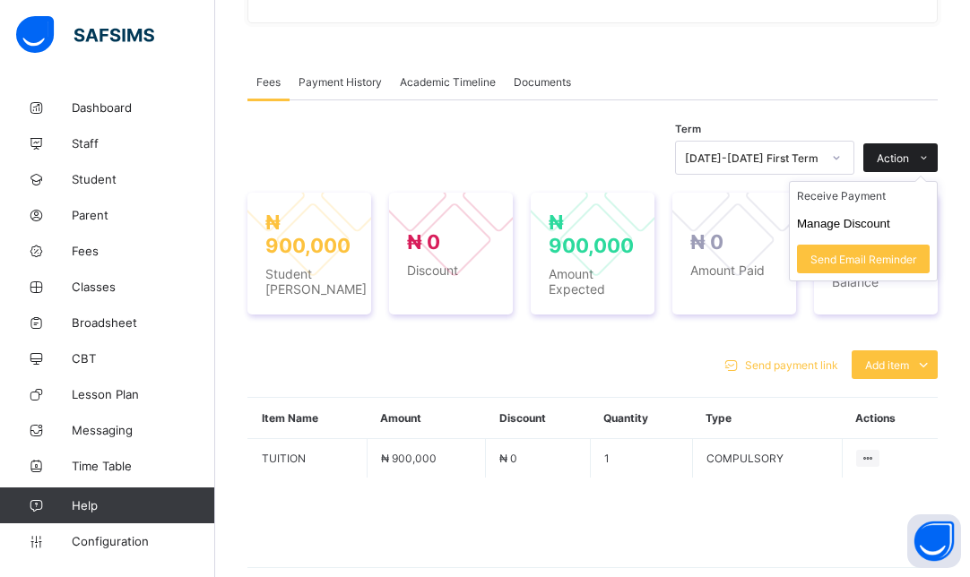
click at [930, 152] on icon at bounding box center [923, 158] width 13 height 12
click at [890, 190] on li "Receive Payment" at bounding box center [862, 196] width 147 height 28
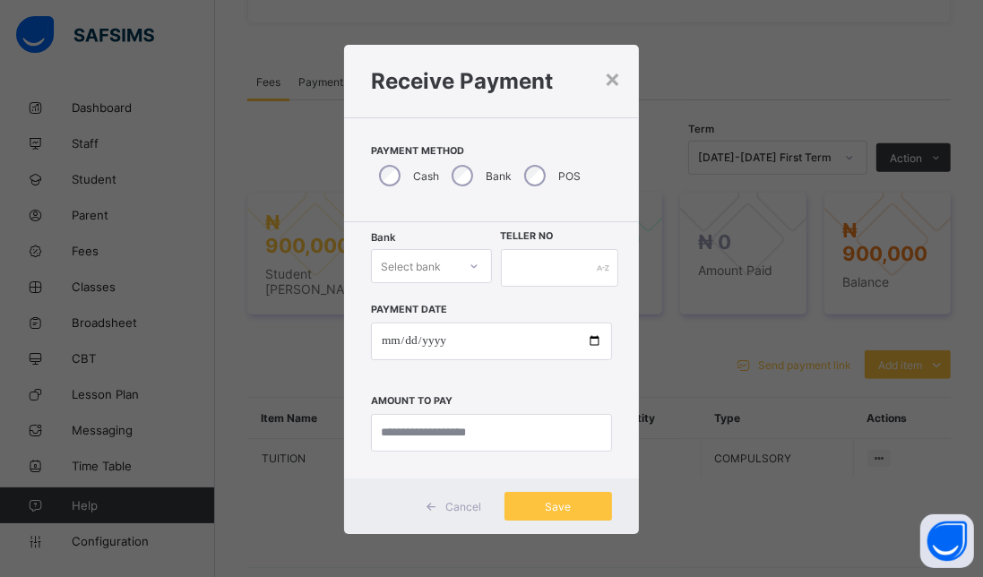
click at [442, 267] on div "Select bank" at bounding box center [414, 266] width 85 height 25
click at [406, 306] on div "Zenith Bank - Prime College Kano" at bounding box center [431, 318] width 119 height 55
click at [528, 260] on input "text" at bounding box center [560, 268] width 118 height 38
type input "******"
click at [454, 340] on input "date" at bounding box center [491, 342] width 241 height 38
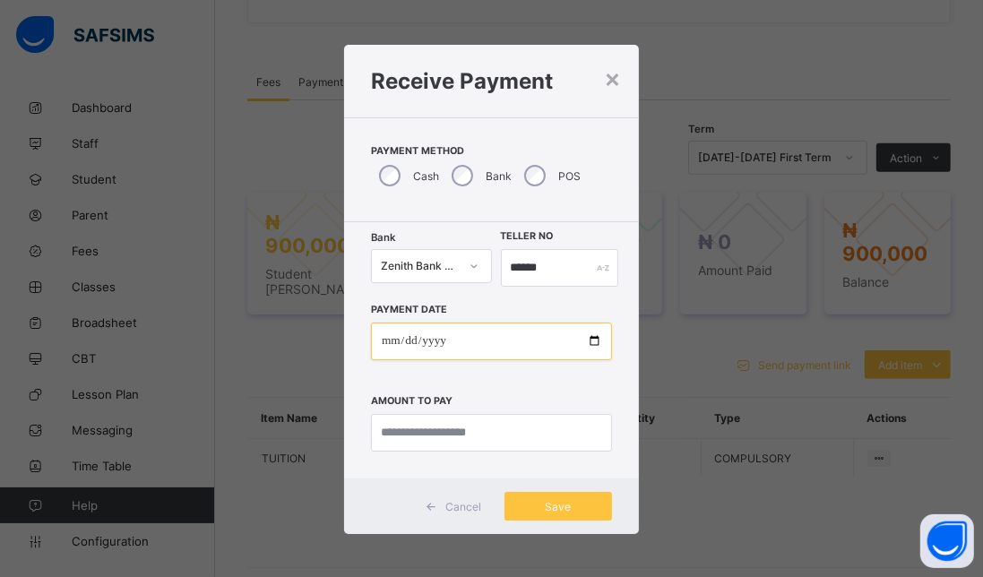
type input "**********"
click at [408, 434] on input "currency" at bounding box center [491, 433] width 241 height 38
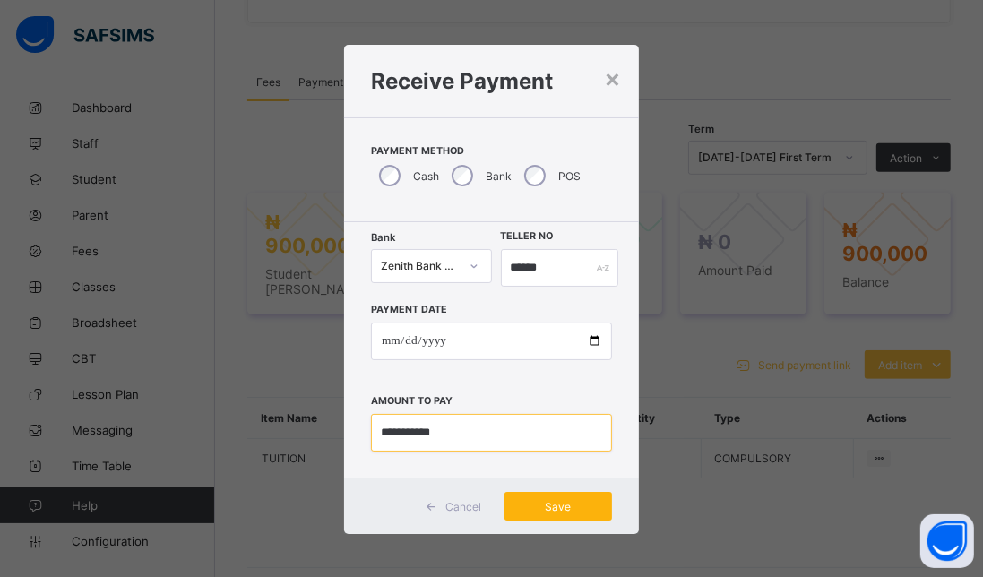
type input "**********"
click at [525, 511] on span "Save" at bounding box center [558, 506] width 81 height 13
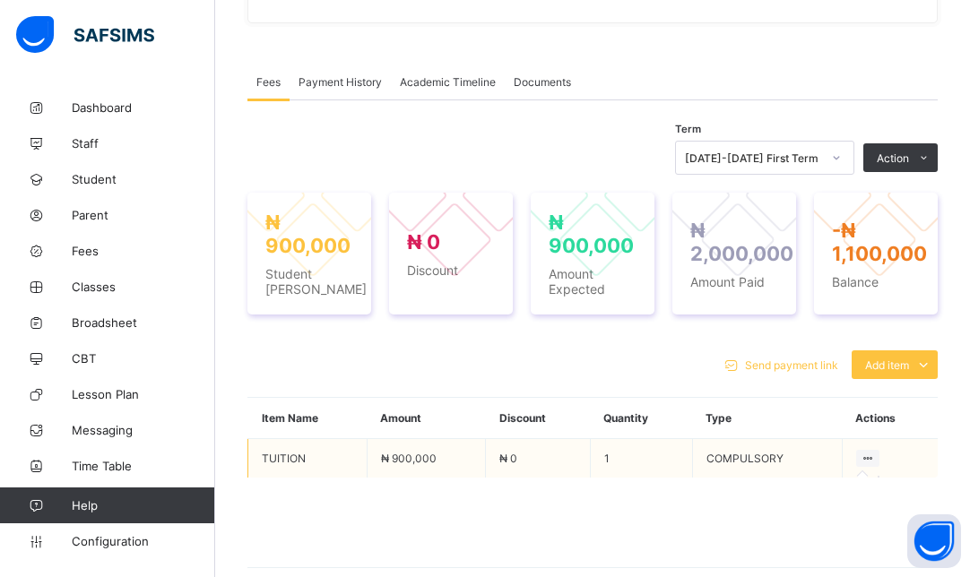
click at [876, 454] on icon at bounding box center [867, 458] width 15 height 13
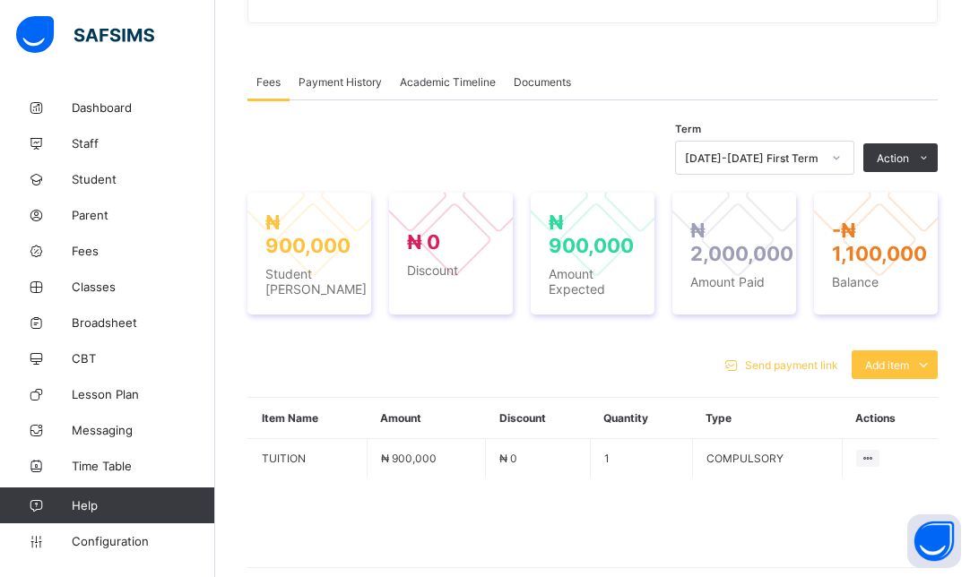
scroll to position [590, 0]
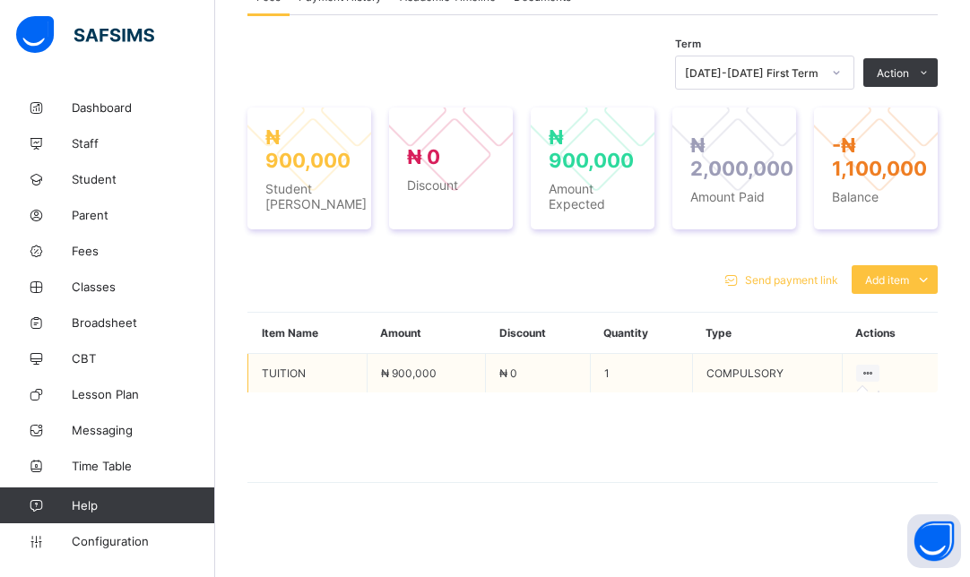
click at [876, 369] on icon at bounding box center [867, 373] width 15 height 13
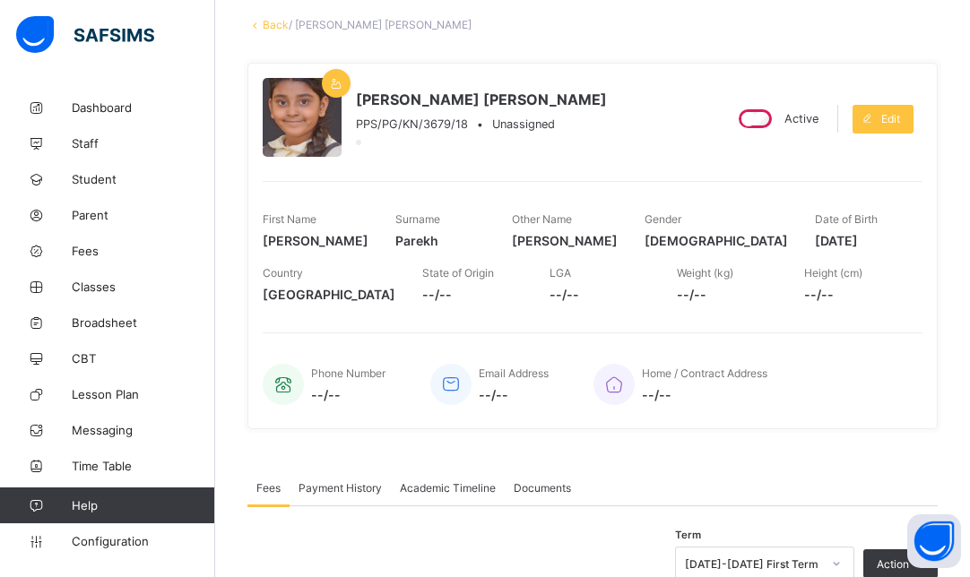
scroll to position [85, 0]
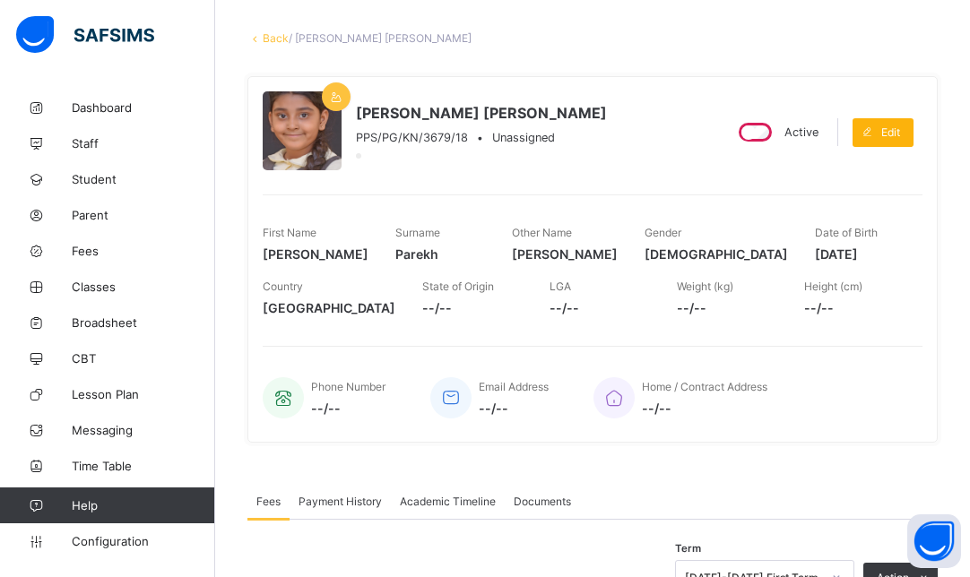
click at [900, 134] on span "Edit" at bounding box center [890, 131] width 19 height 13
select select "**"
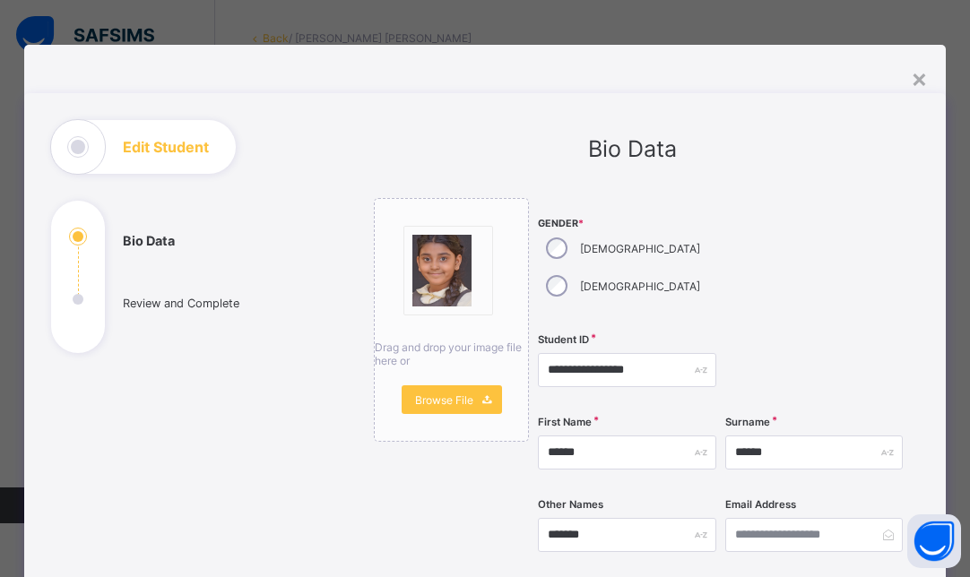
scroll to position [590, 0]
click at [913, 75] on div "×" at bounding box center [918, 78] width 17 height 30
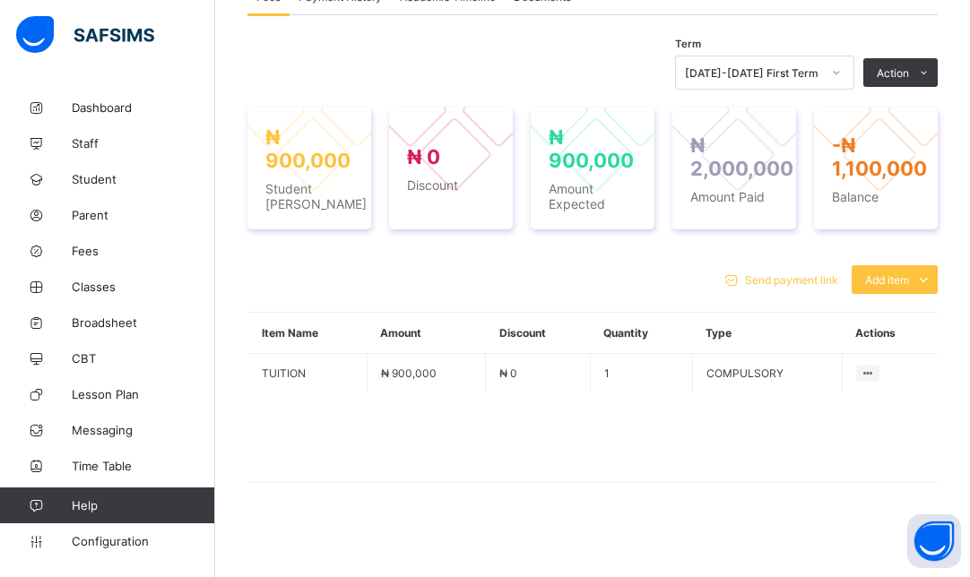
scroll to position [85, 0]
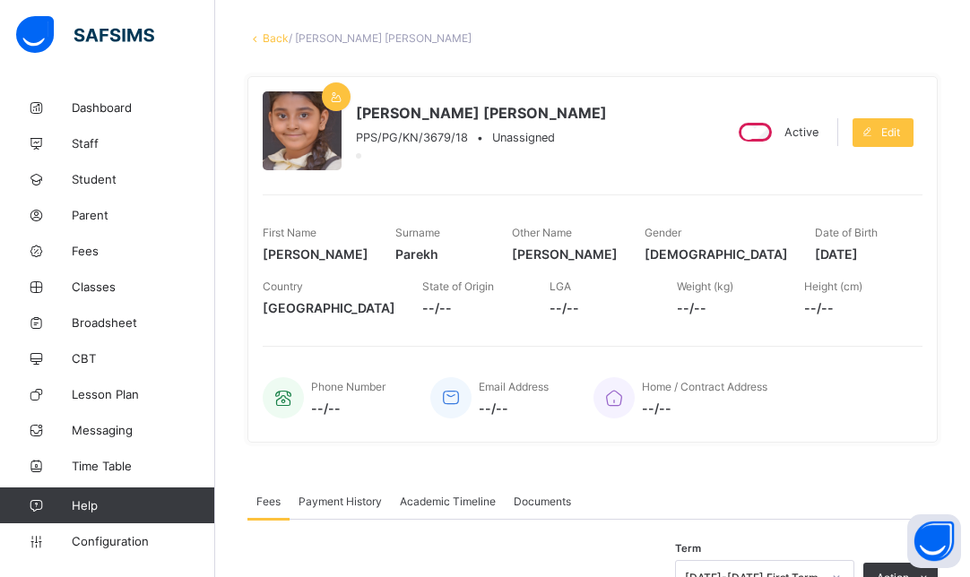
click at [343, 496] on span "Payment History" at bounding box center [339, 501] width 83 height 13
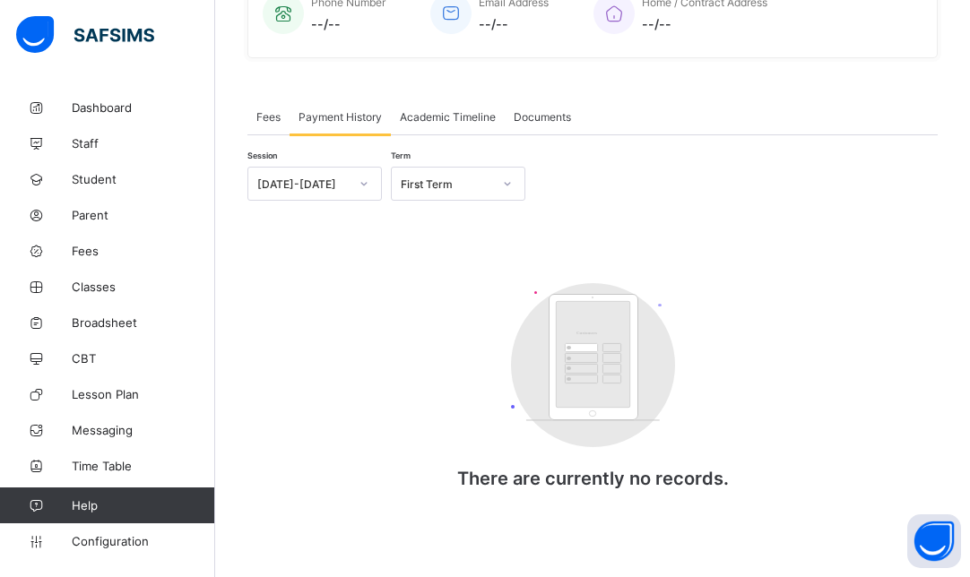
scroll to position [0, 0]
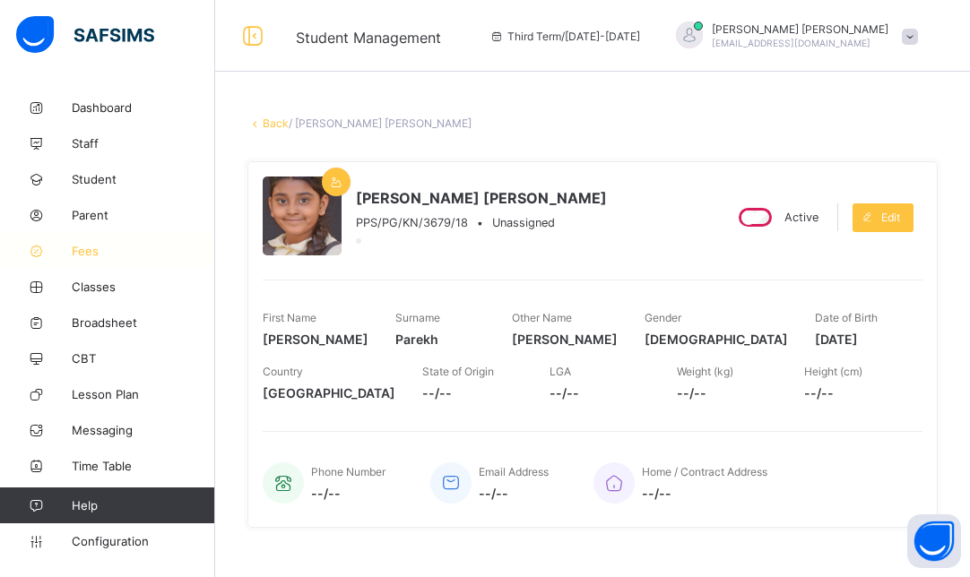
click at [96, 246] on span "Fees" at bounding box center [143, 251] width 143 height 14
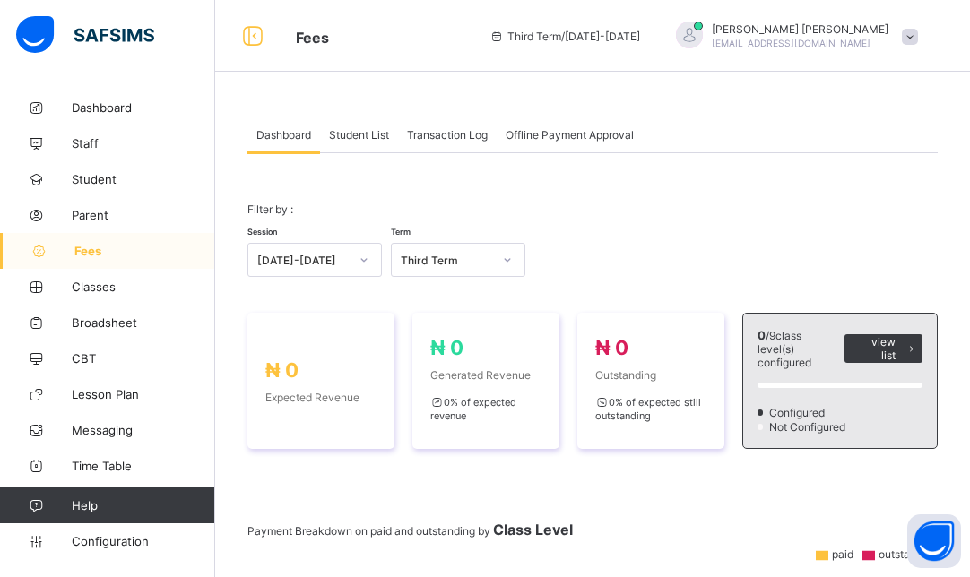
click at [447, 135] on span "Transaction Log" at bounding box center [447, 134] width 81 height 13
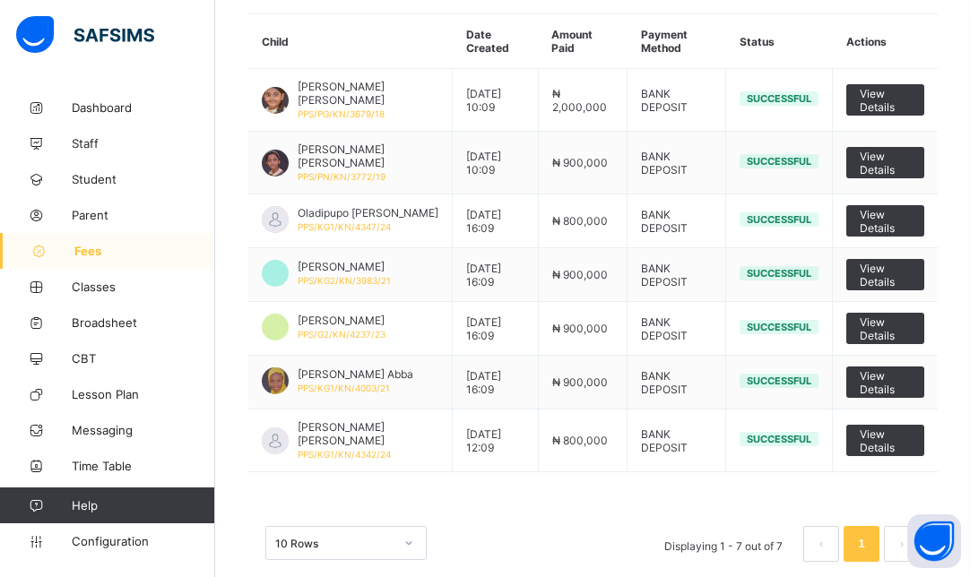
scroll to position [252, 0]
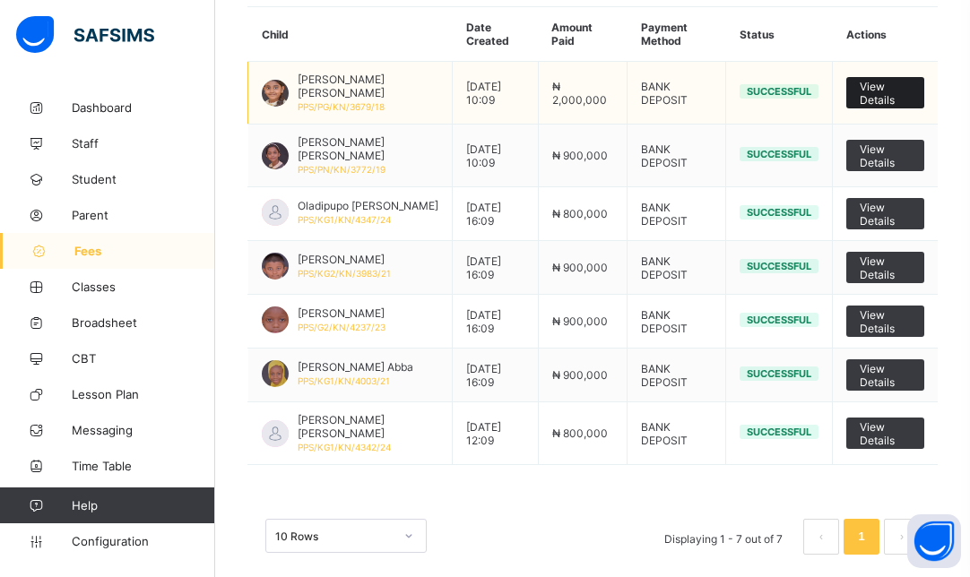
click at [873, 91] on span "View Details" at bounding box center [884, 93] width 51 height 27
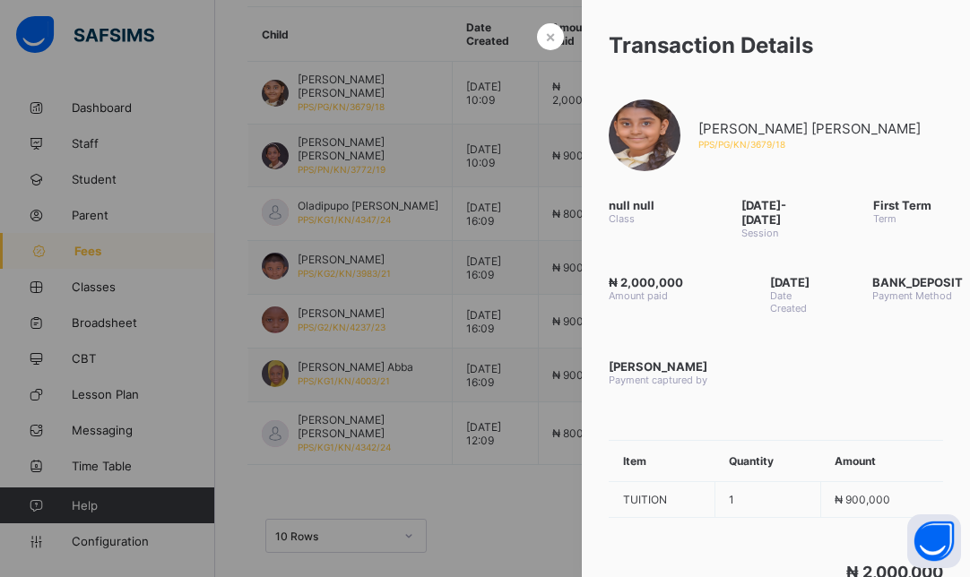
scroll to position [0, 0]
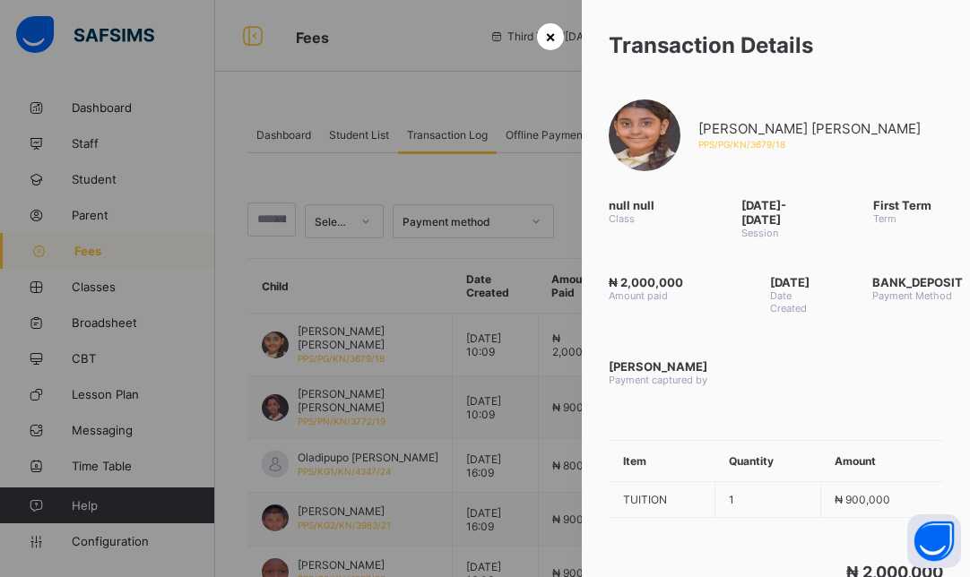
click at [547, 34] on span "×" at bounding box center [550, 36] width 11 height 19
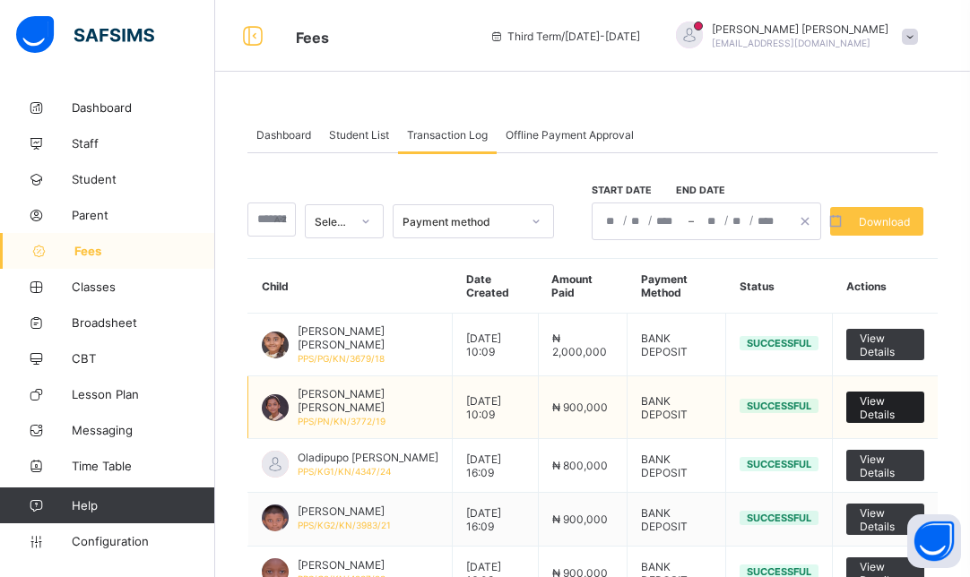
click at [884, 394] on span "View Details" at bounding box center [884, 407] width 51 height 27
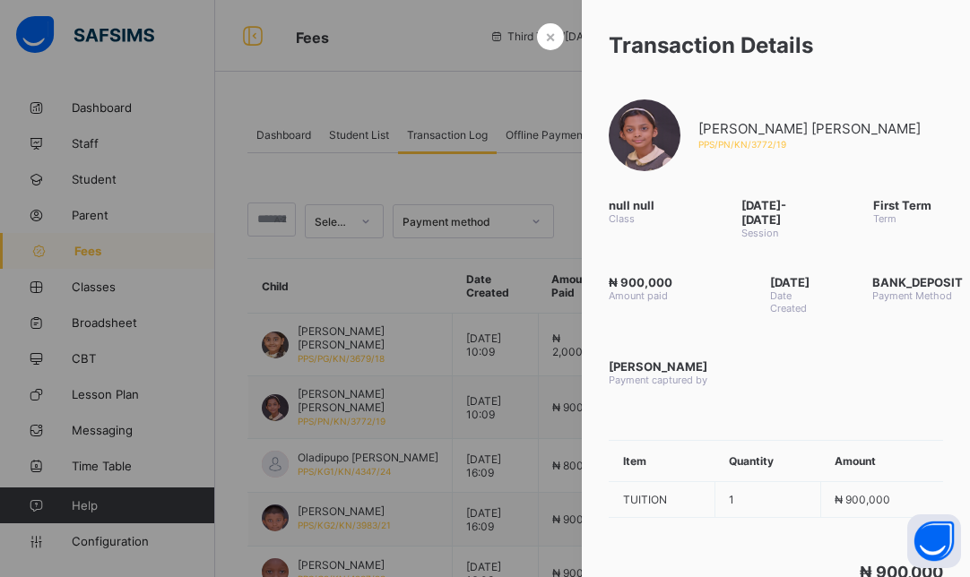
click at [532, 78] on div at bounding box center [485, 288] width 970 height 577
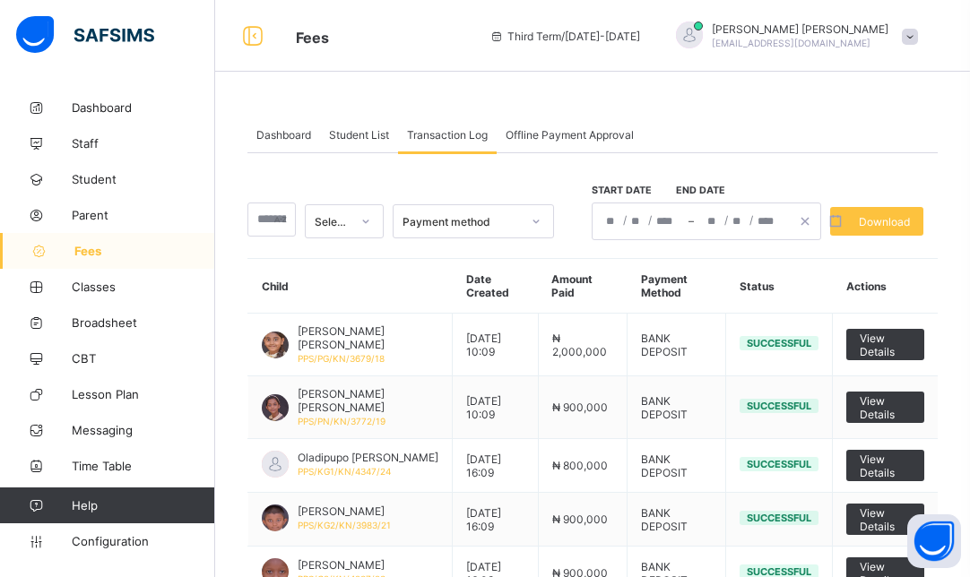
click at [915, 31] on span at bounding box center [909, 37] width 16 height 16
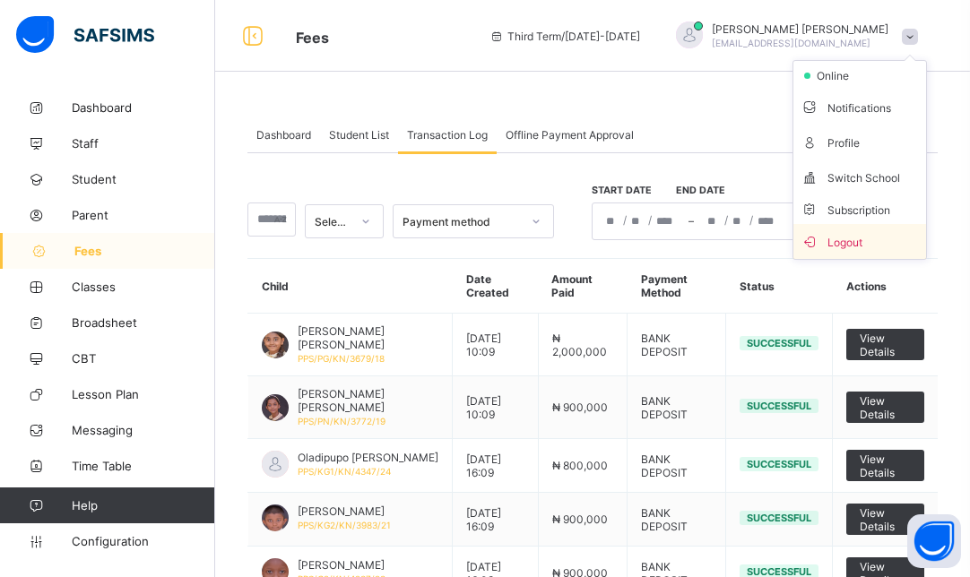
click at [844, 242] on span "Logout" at bounding box center [859, 241] width 118 height 21
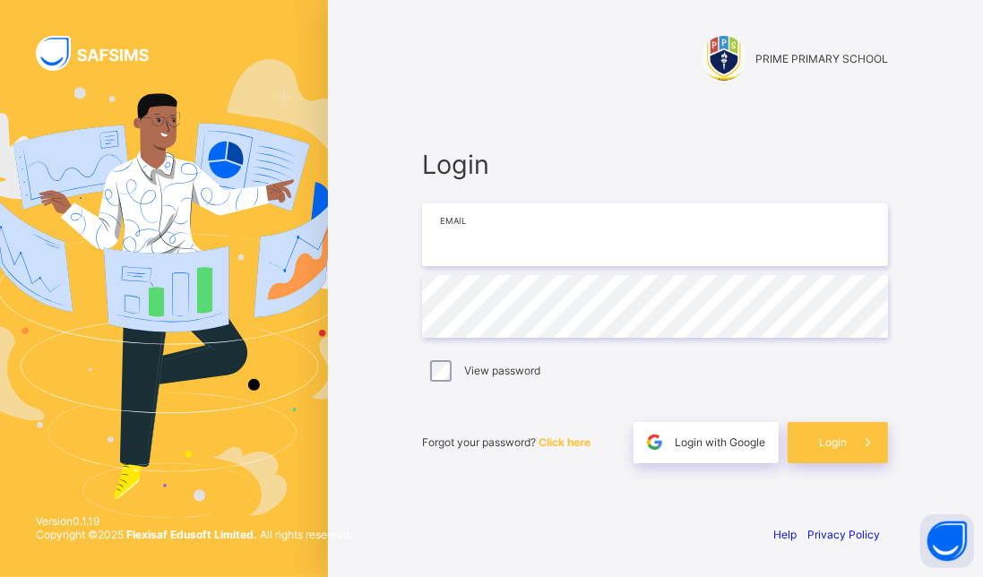
type input "**********"
